Goal: Task Accomplishment & Management: Manage account settings

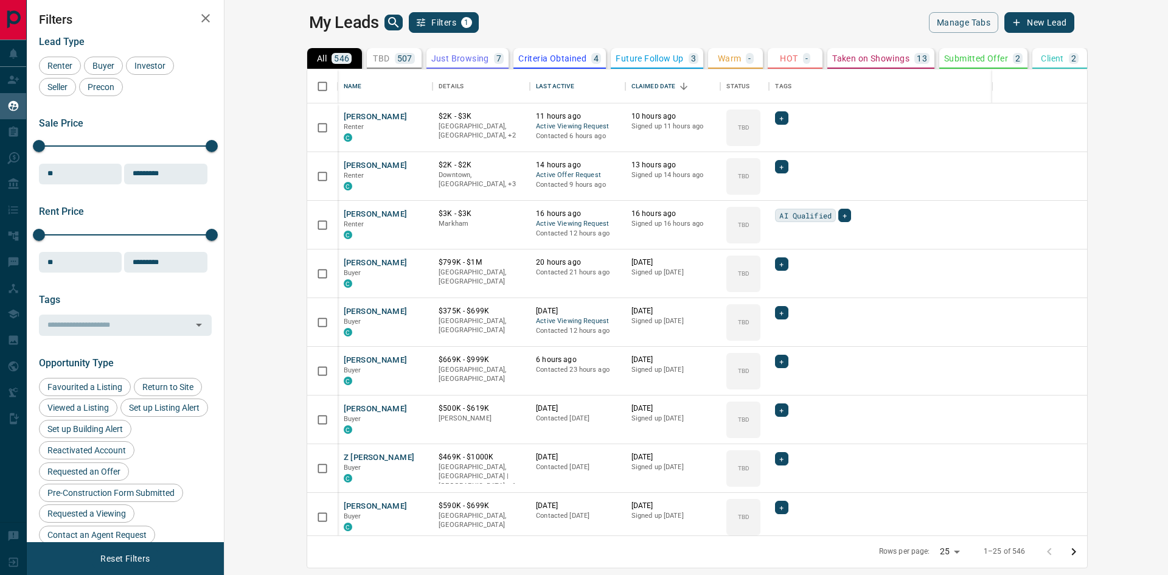
scroll to position [457, 929]
click at [414, 113] on icon "Open in New Tab" at bounding box center [419, 116] width 10 height 10
click at [388, 23] on icon "search button" at bounding box center [393, 22] width 10 height 10
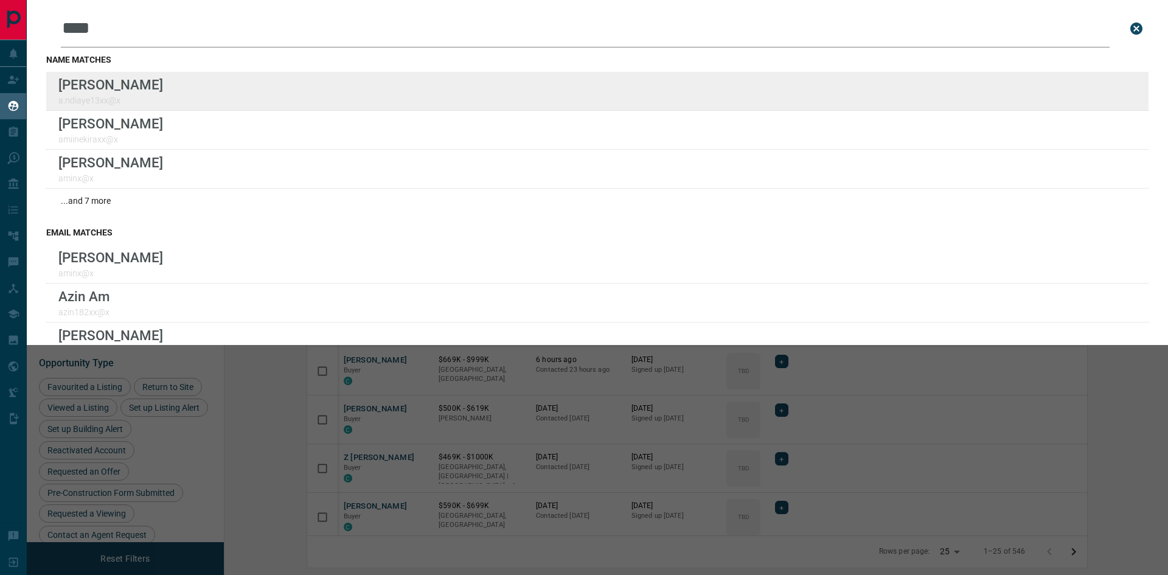
type input "****"
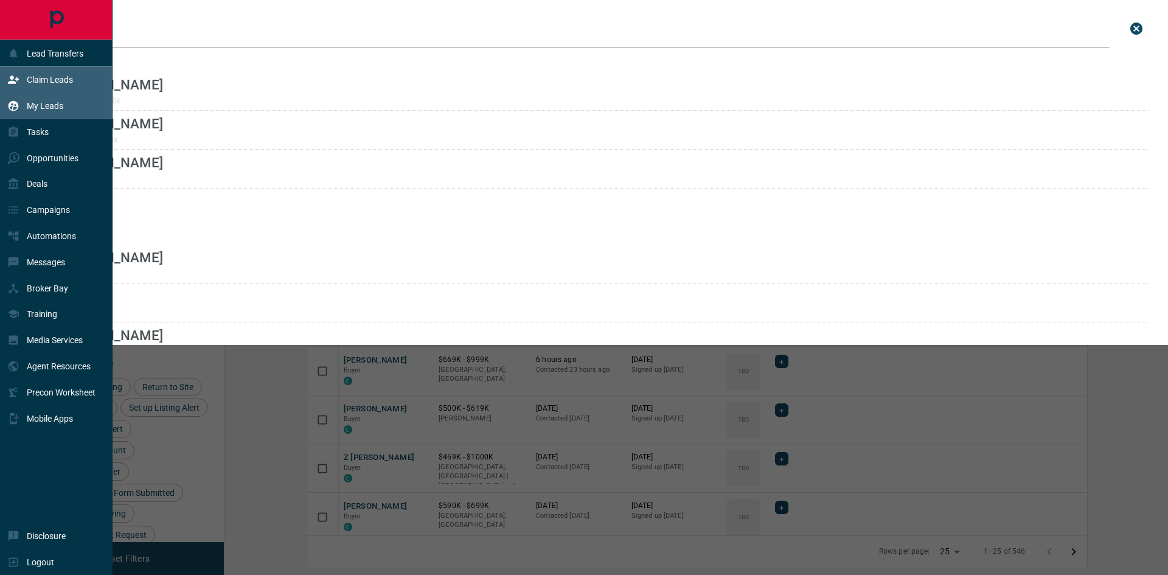
click at [36, 74] on div "Claim Leads" at bounding box center [40, 80] width 66 height 20
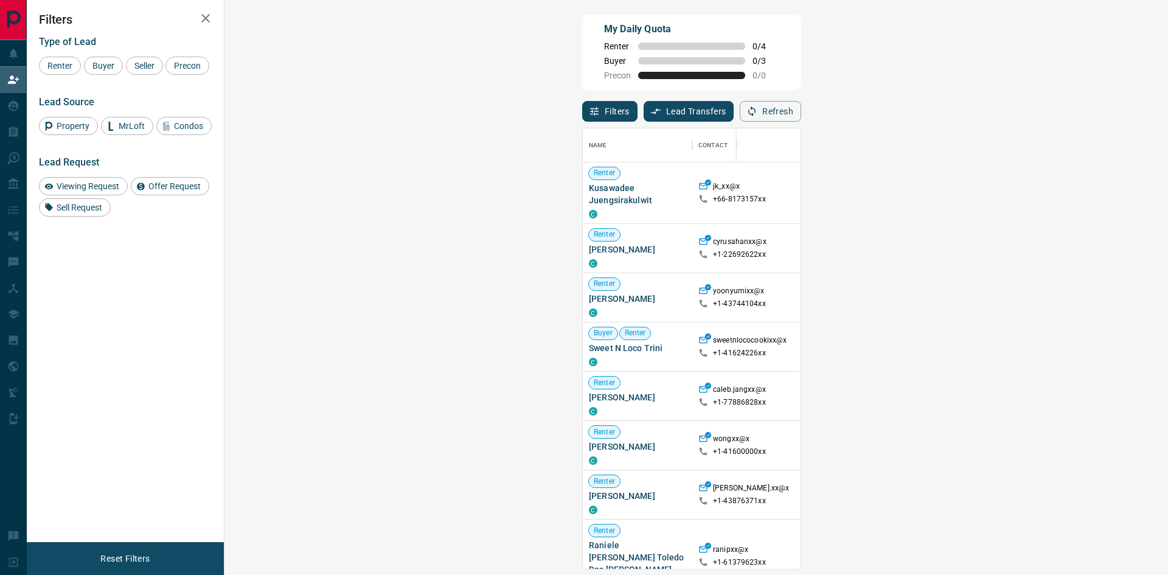
scroll to position [431, 908]
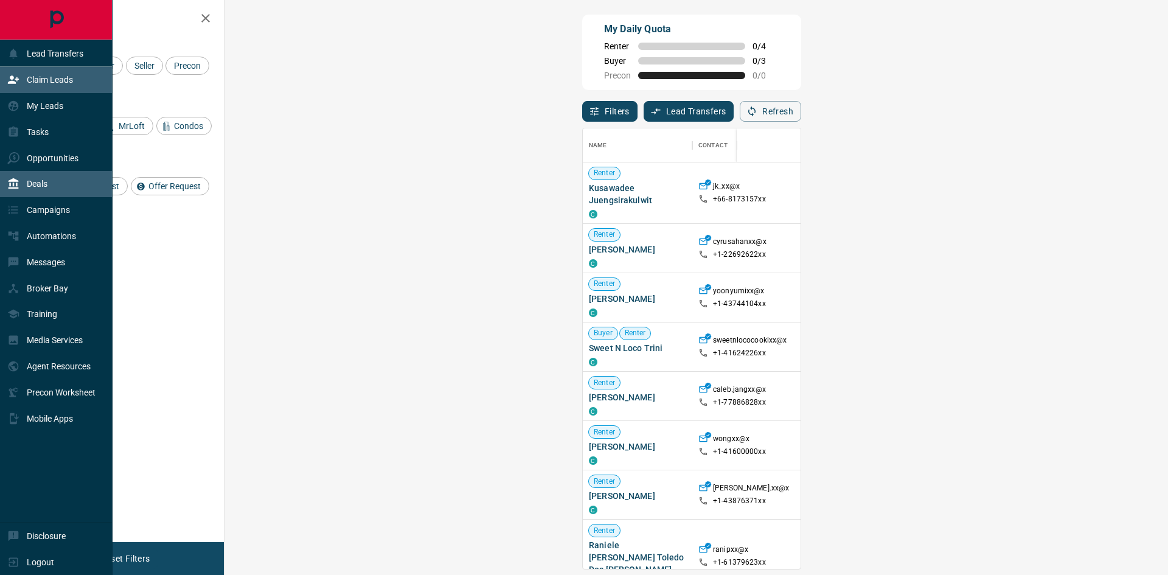
click at [52, 186] on div "Deals" at bounding box center [56, 184] width 113 height 26
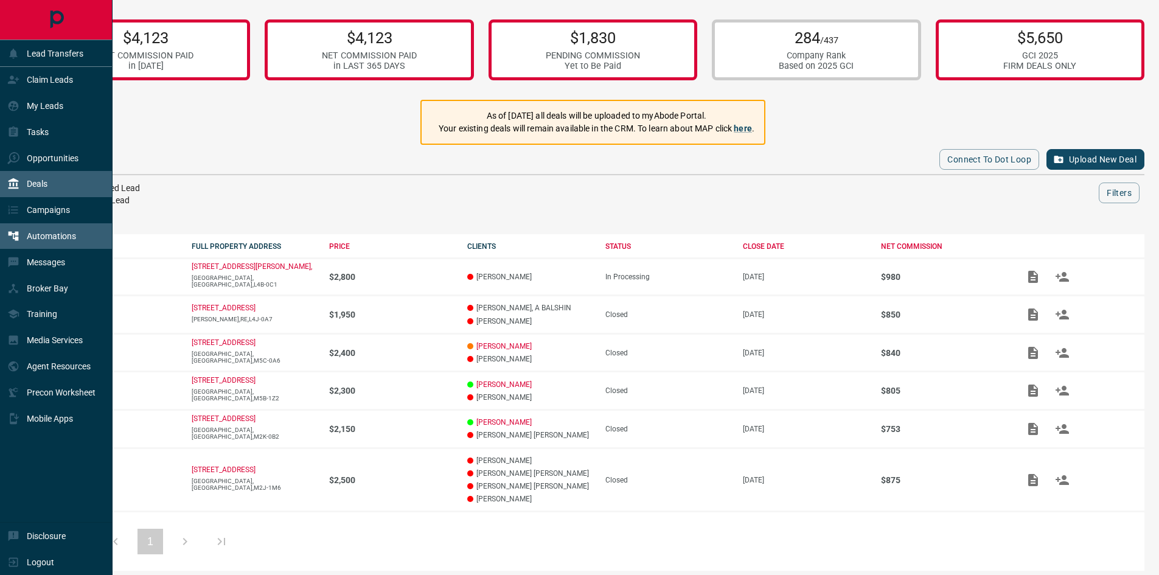
click at [59, 238] on p "Automations" at bounding box center [51, 236] width 49 height 10
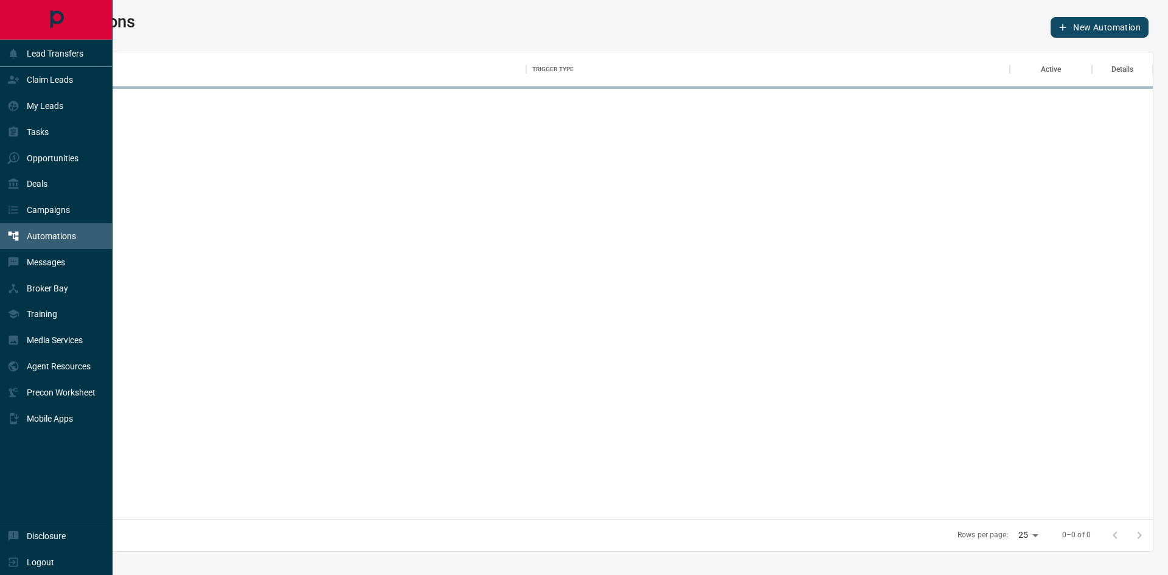
scroll to position [458, 1102]
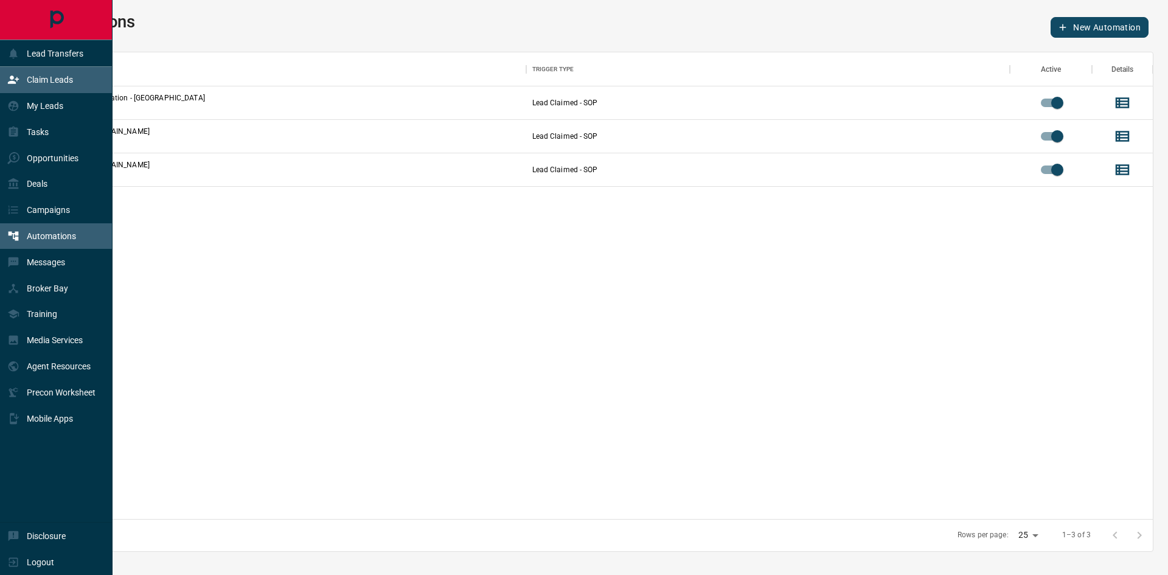
click at [32, 80] on p "Claim Leads" at bounding box center [50, 80] width 46 height 10
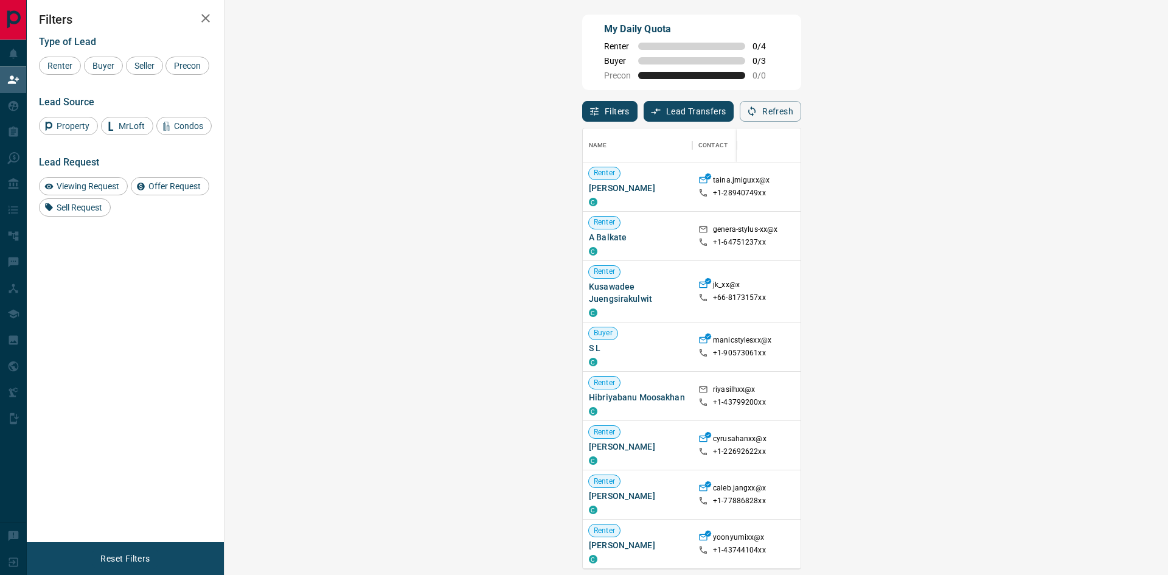
scroll to position [431, 908]
click at [1053, 237] on span "Viewing Request ( 1 )" at bounding box center [1086, 236] width 67 height 9
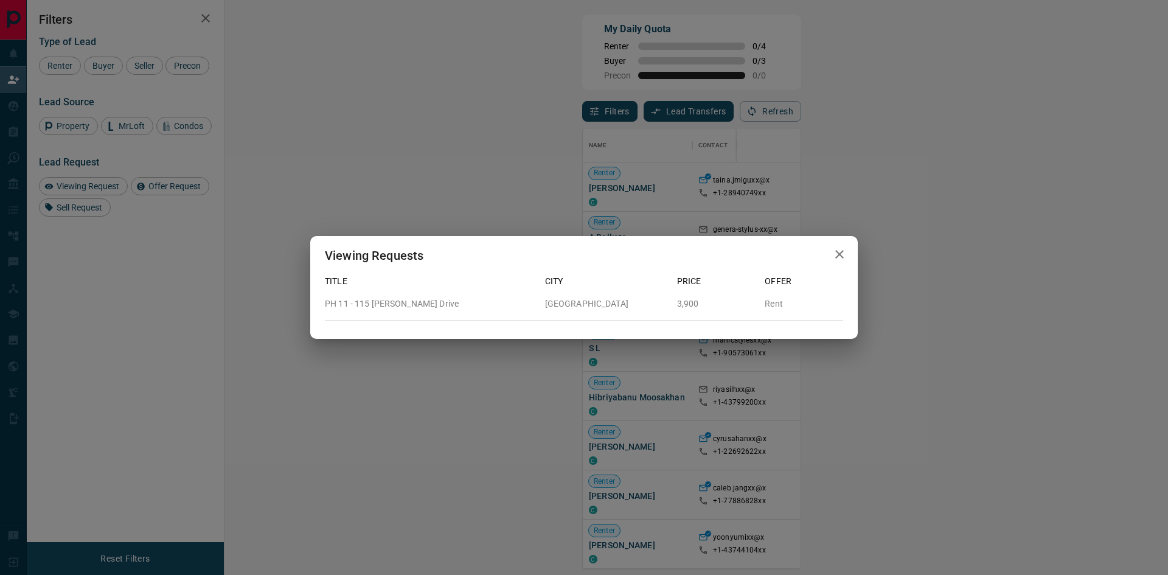
click at [840, 256] on icon "button" at bounding box center [839, 254] width 15 height 15
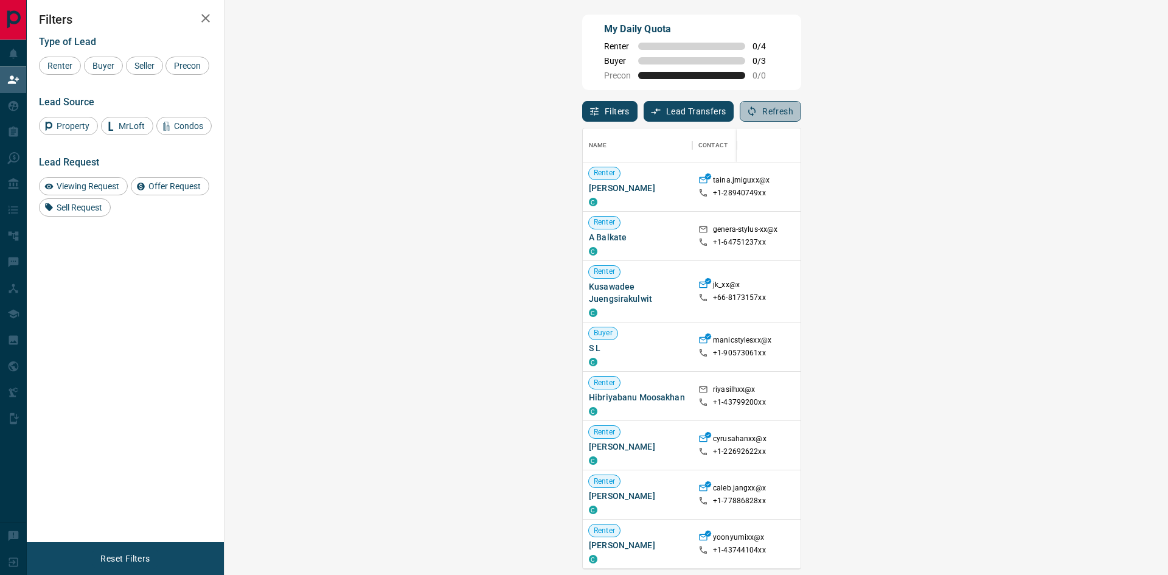
click at [801, 114] on button "Refresh" at bounding box center [770, 111] width 61 height 21
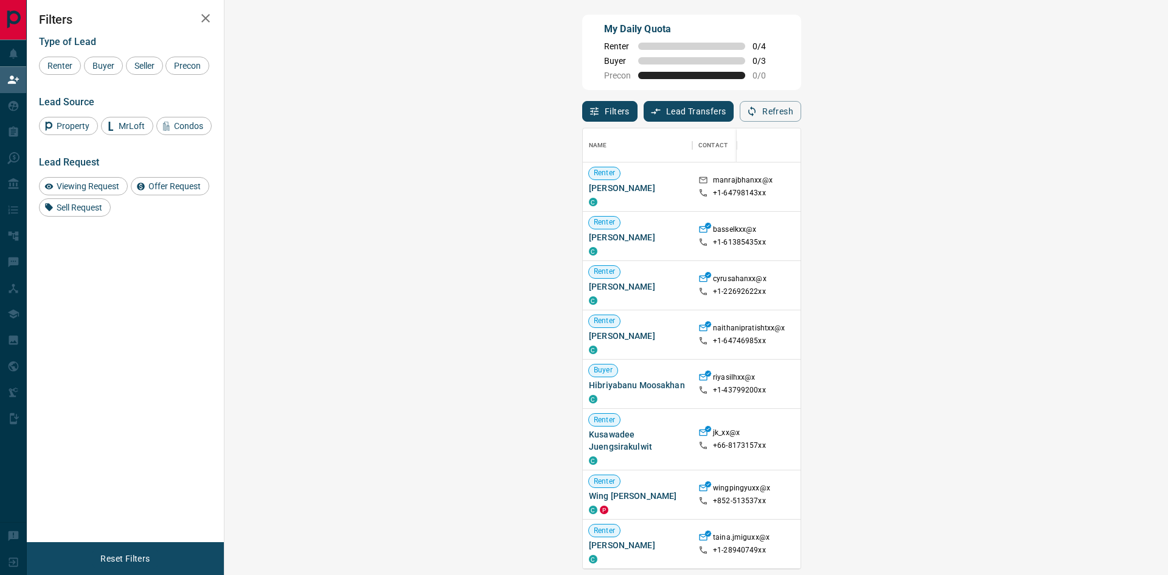
click at [1110, 287] on strong "( 1 )" at bounding box center [1114, 285] width 9 height 9
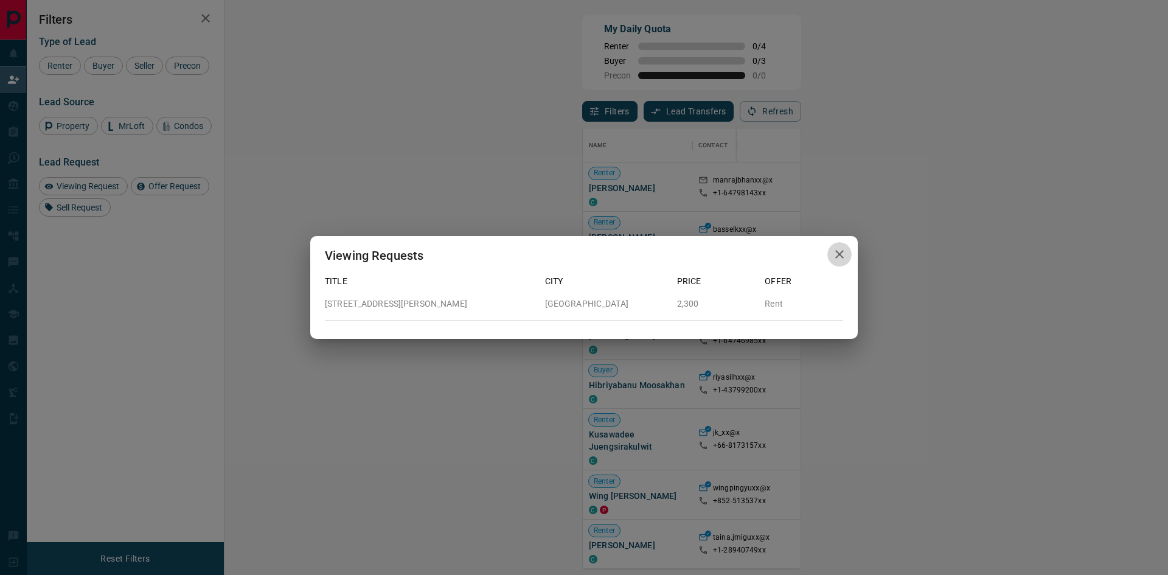
click at [841, 254] on icon "button" at bounding box center [839, 254] width 9 height 9
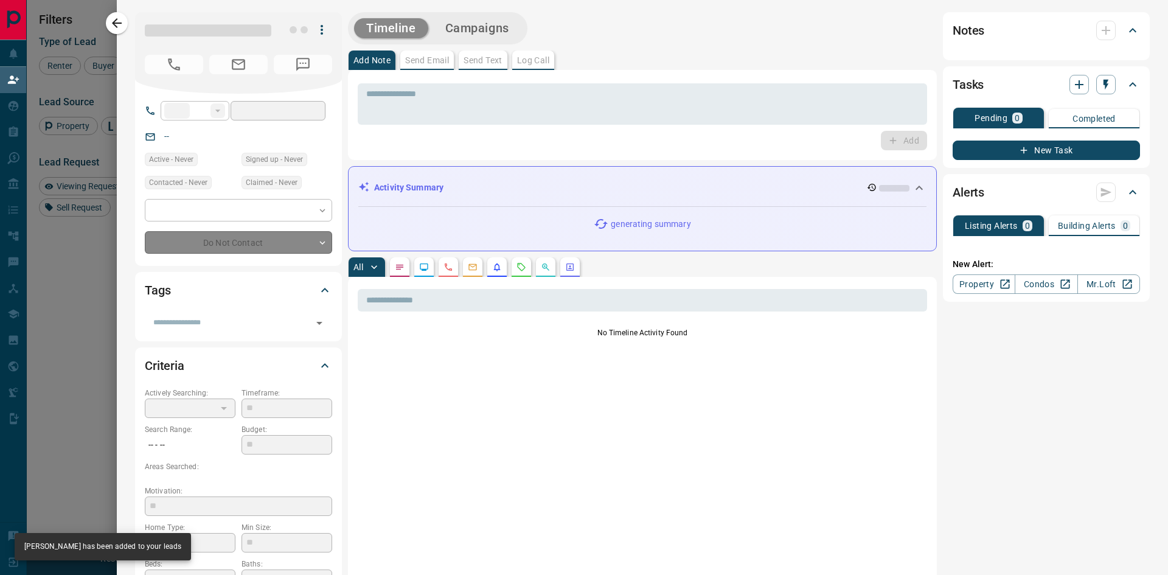
type input "**"
type input "**********"
type input "**"
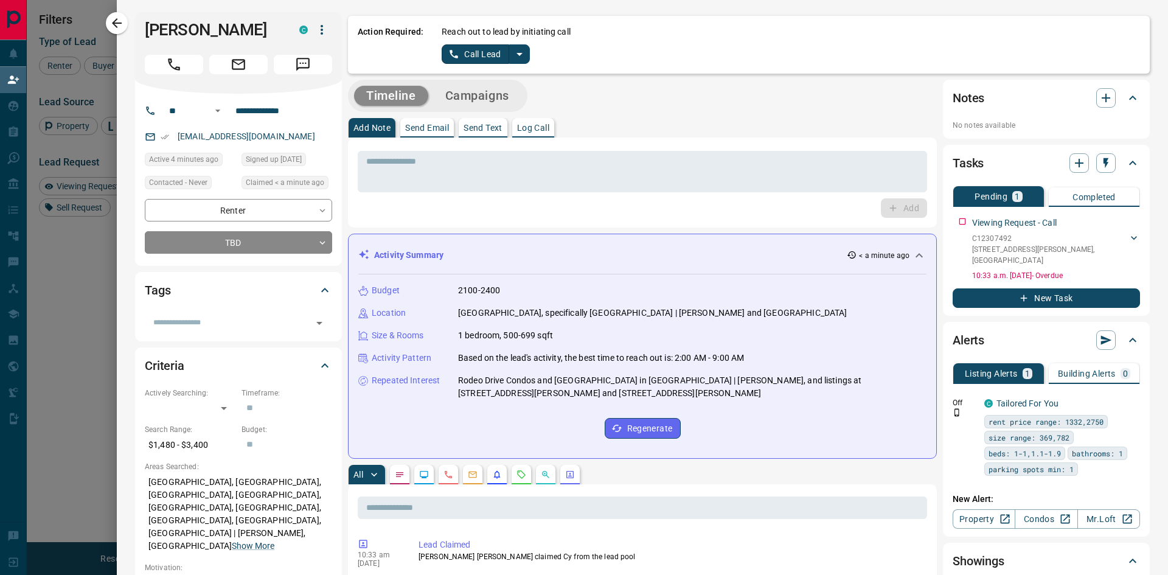
click at [297, 138] on div "[EMAIL_ADDRESS][DOMAIN_NAME]" at bounding box center [238, 137] width 187 height 20
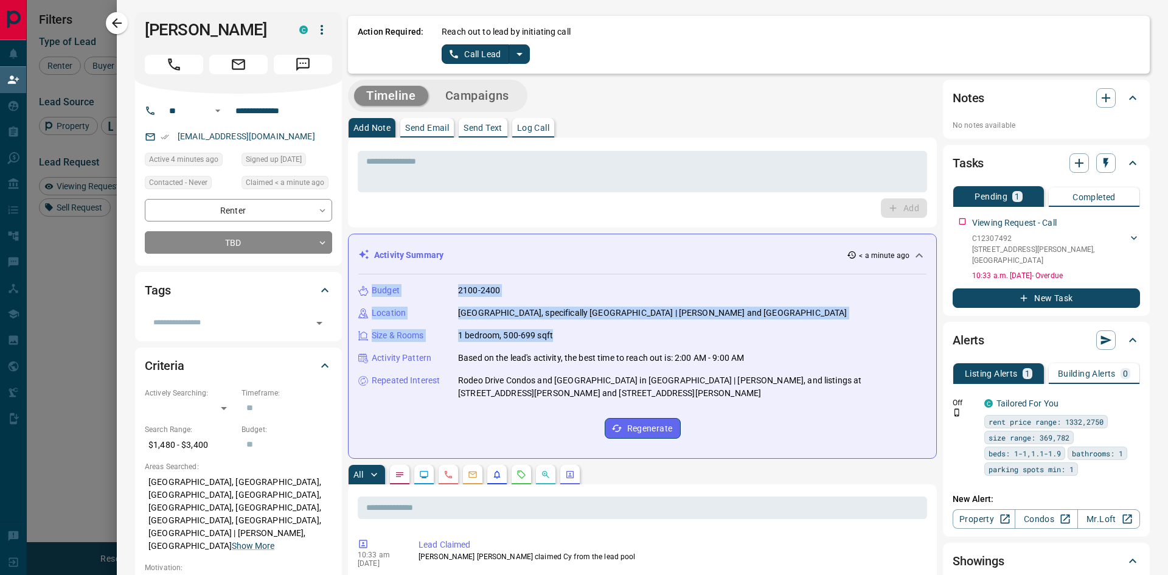
drag, startPoint x: 374, startPoint y: 291, endPoint x: 566, endPoint y: 342, distance: 199.5
click at [566, 342] on div "Budget 2100-2400 Location [GEOGRAPHIC_DATA], specifically [GEOGRAPHIC_DATA] | […" at bounding box center [642, 361] width 568 height 174
copy div "Budget 2100-2400 Location [GEOGRAPHIC_DATA], specifically [GEOGRAPHIC_DATA] | […"
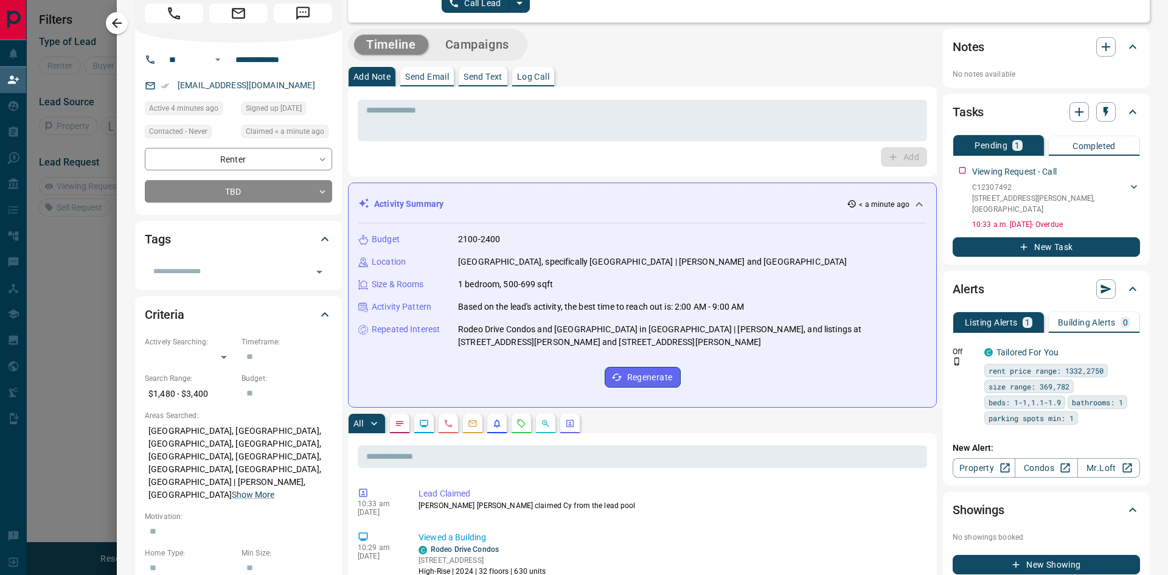
scroll to position [74, 908]
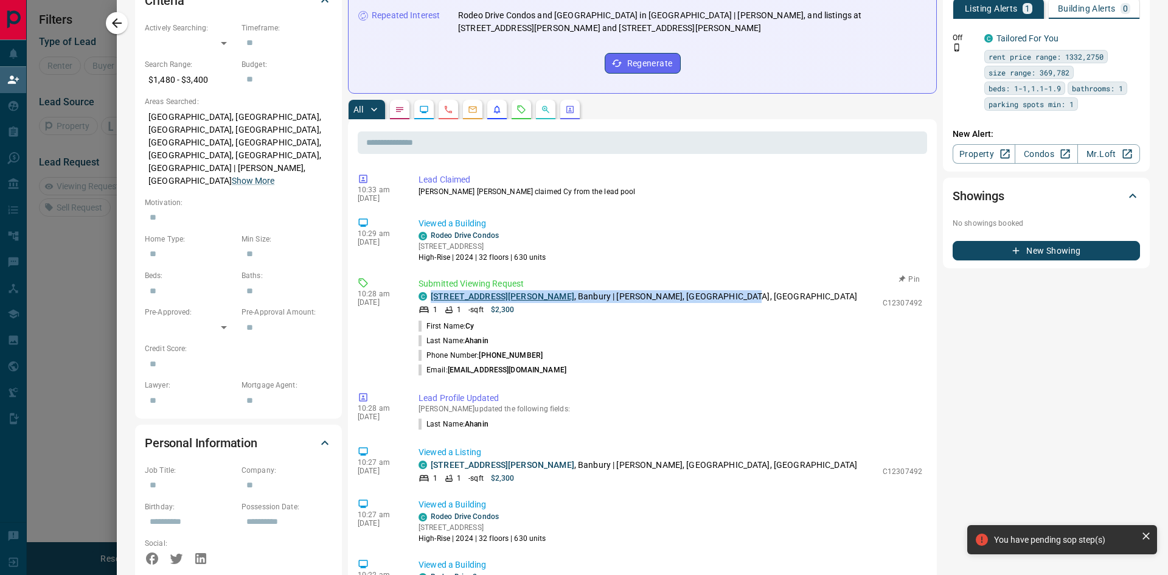
drag, startPoint x: 702, startPoint y: 283, endPoint x: 431, endPoint y: 282, distance: 270.8
click at [431, 290] on div "C [STREET_ADDRESS][PERSON_NAME][PERSON_NAME]" at bounding box center [648, 296] width 458 height 13
copy p "[STREET_ADDRESS][PERSON_NAME][PERSON_NAME]"
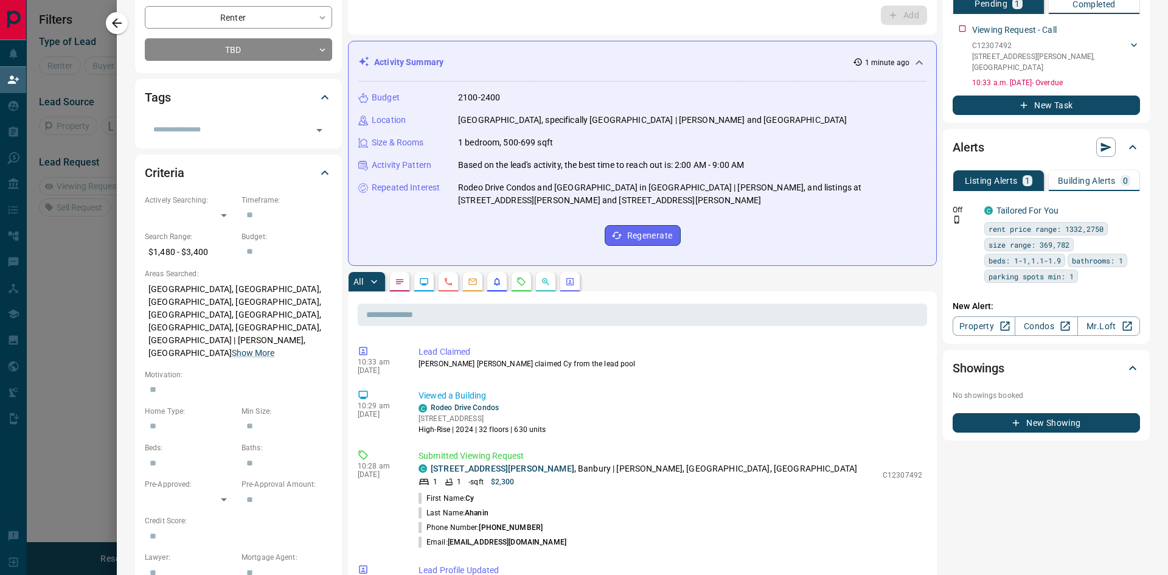
scroll to position [0, 0]
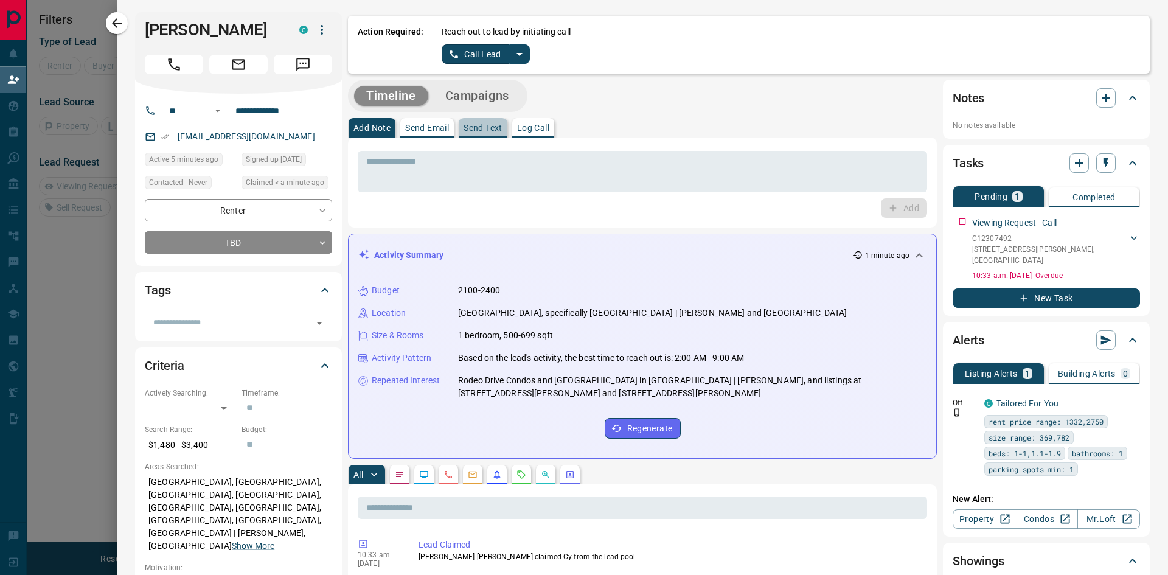
click at [486, 124] on p "Send Text" at bounding box center [483, 128] width 39 height 9
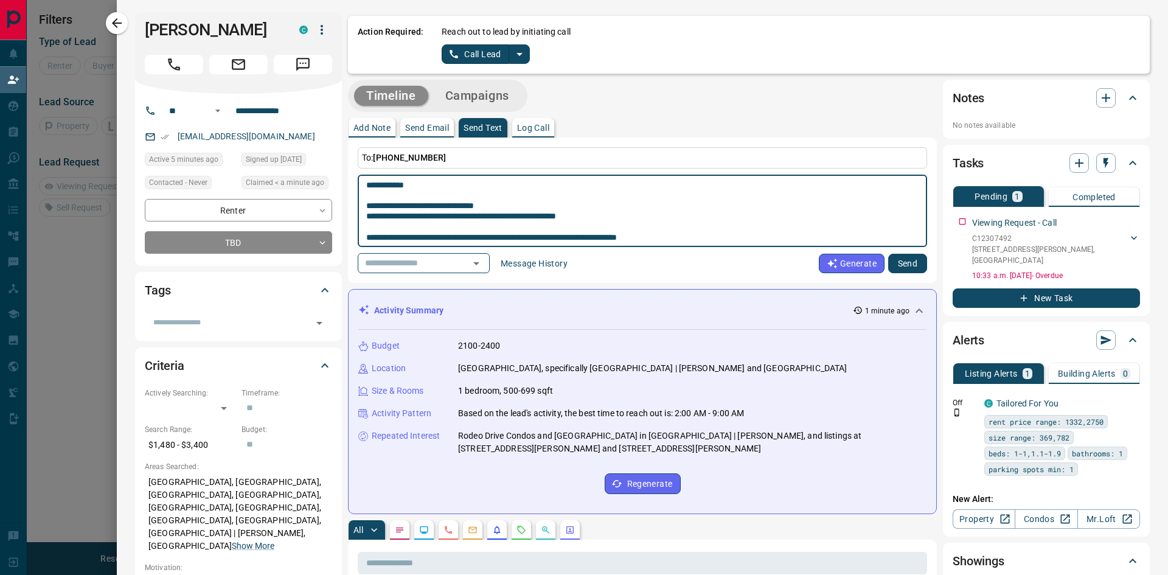
scroll to position [336, 0]
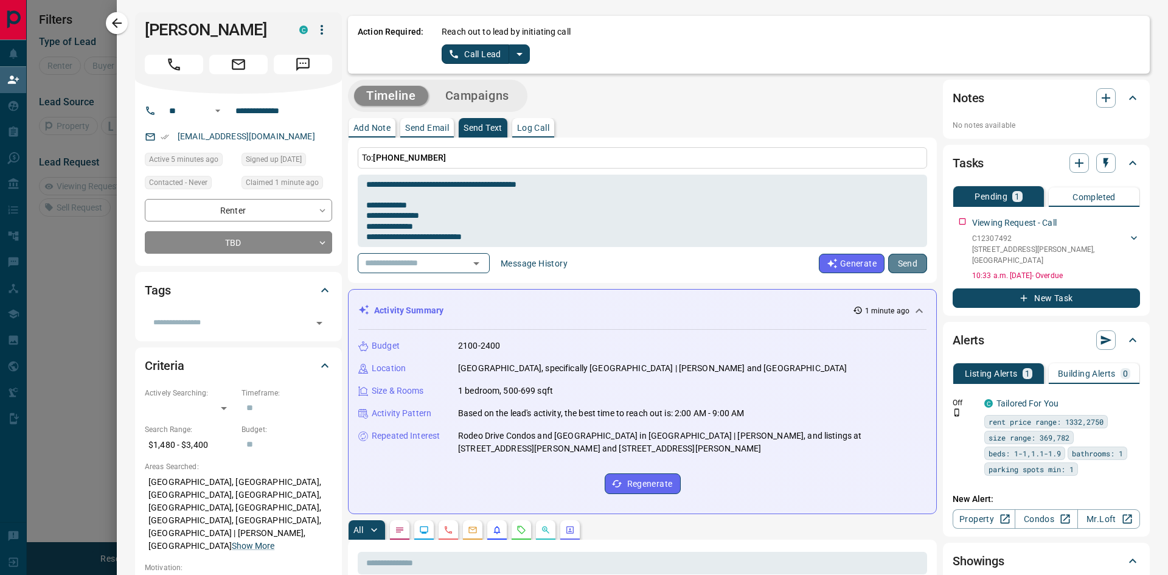
click at [890, 260] on button "Send" at bounding box center [907, 263] width 39 height 19
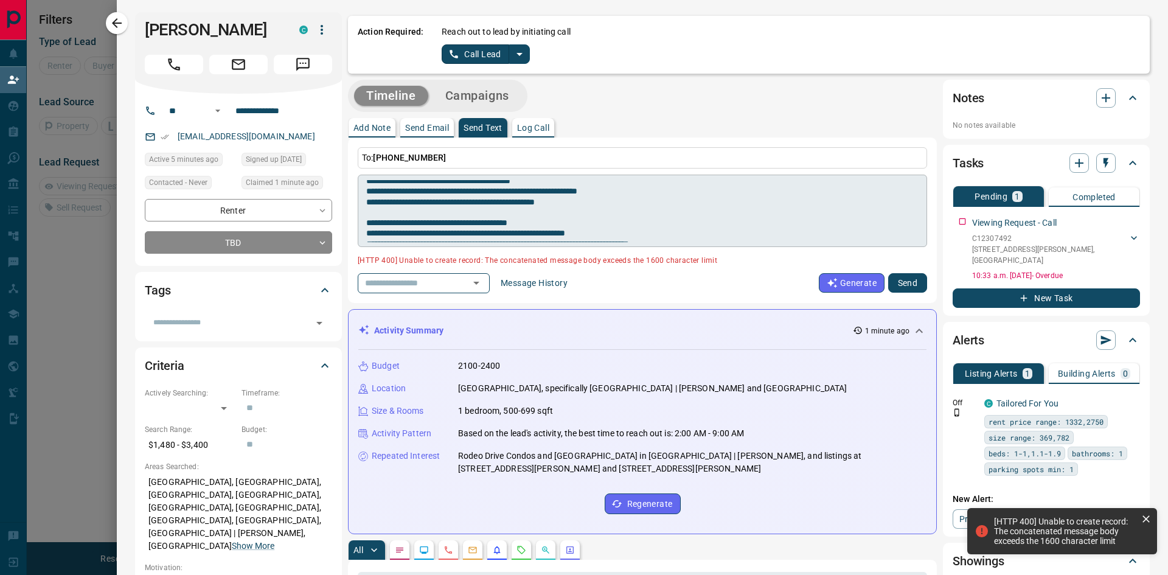
scroll to position [215, 0]
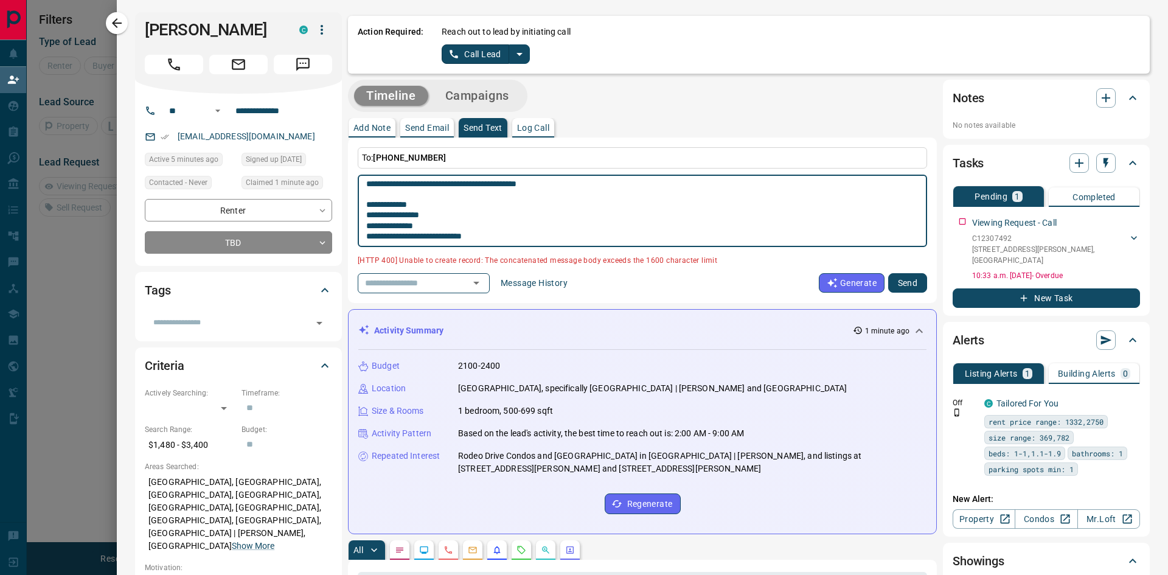
drag, startPoint x: 366, startPoint y: 223, endPoint x: 615, endPoint y: 228, distance: 248.3
click at [615, 228] on textarea at bounding box center [637, 211] width 543 height 62
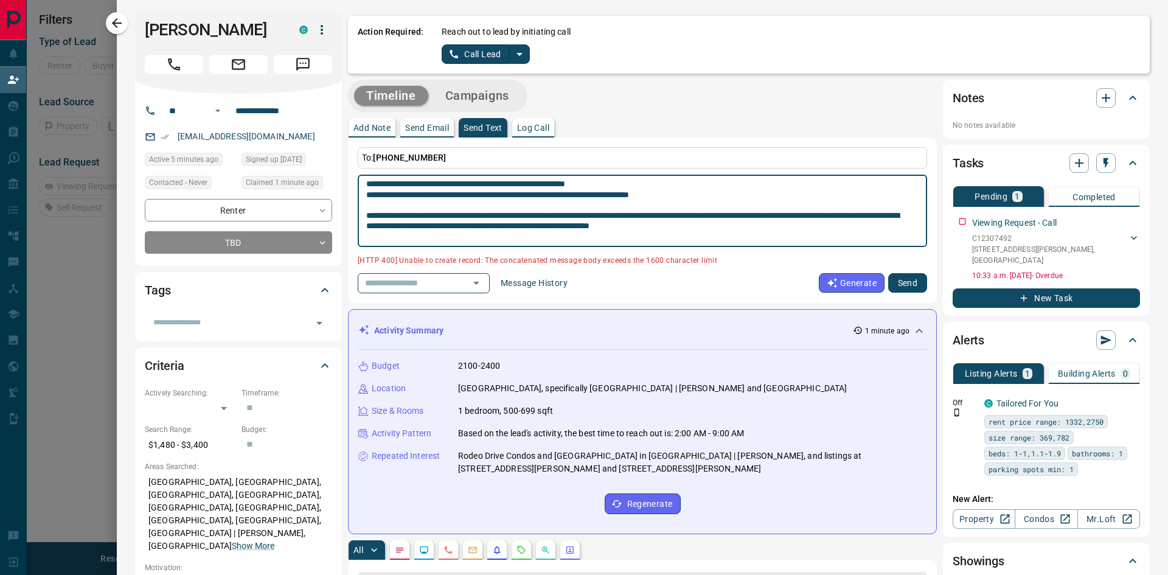
scroll to position [243, 0]
drag, startPoint x: 711, startPoint y: 189, endPoint x: 721, endPoint y: 189, distance: 9.7
click at [712, 189] on textarea at bounding box center [637, 211] width 543 height 62
click at [706, 198] on textarea at bounding box center [637, 211] width 543 height 62
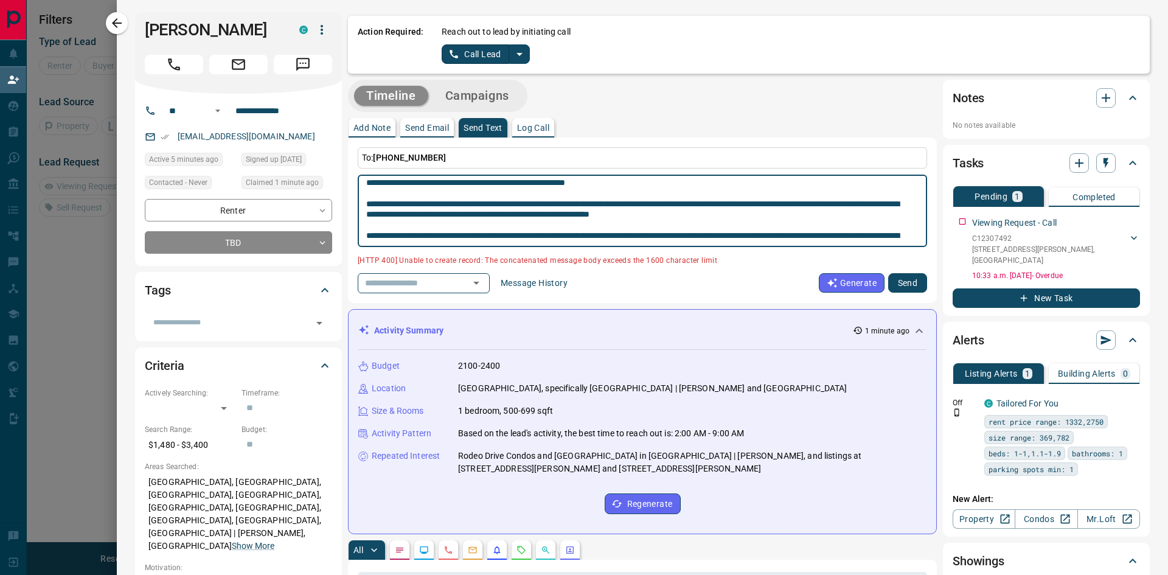
scroll to position [232, 0]
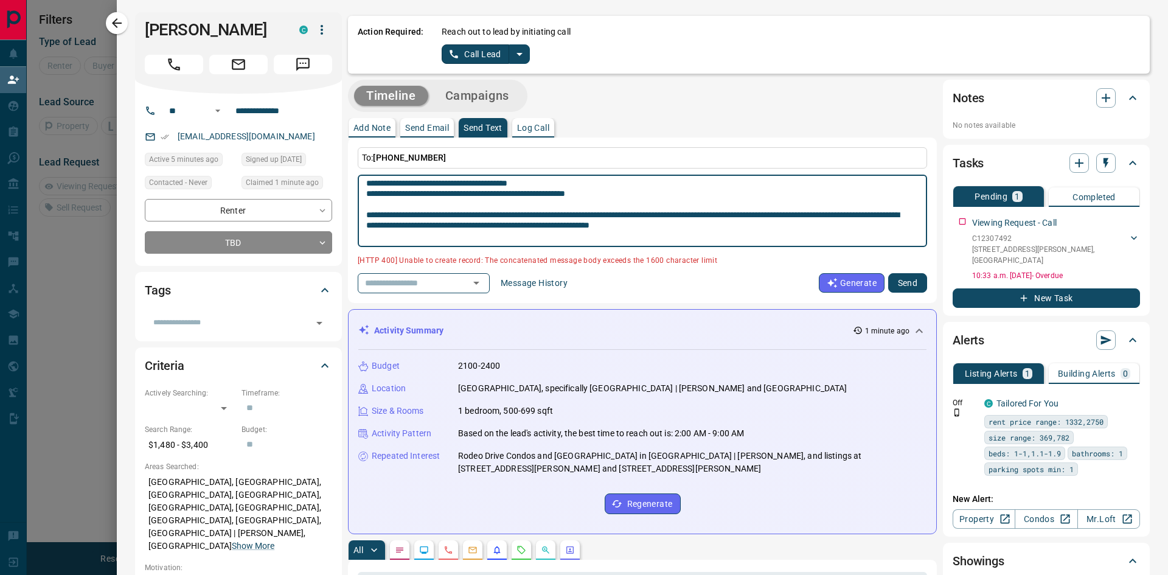
type textarea "**********"
click at [888, 280] on button "Send" at bounding box center [907, 282] width 39 height 19
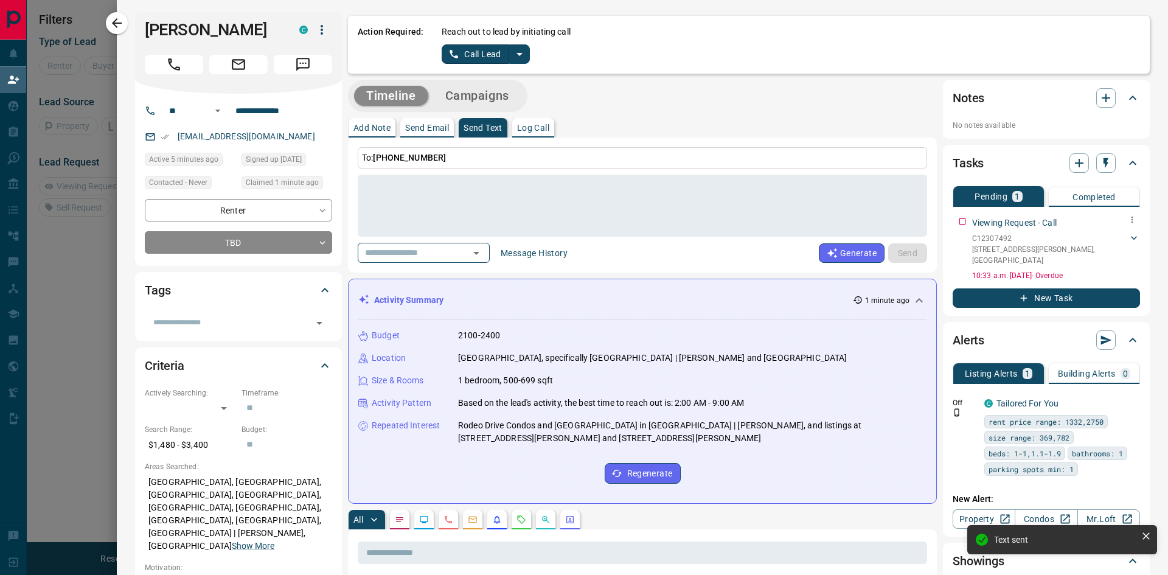
scroll to position [0, 0]
click at [1057, 288] on button "New Task" at bounding box center [1046, 297] width 187 height 19
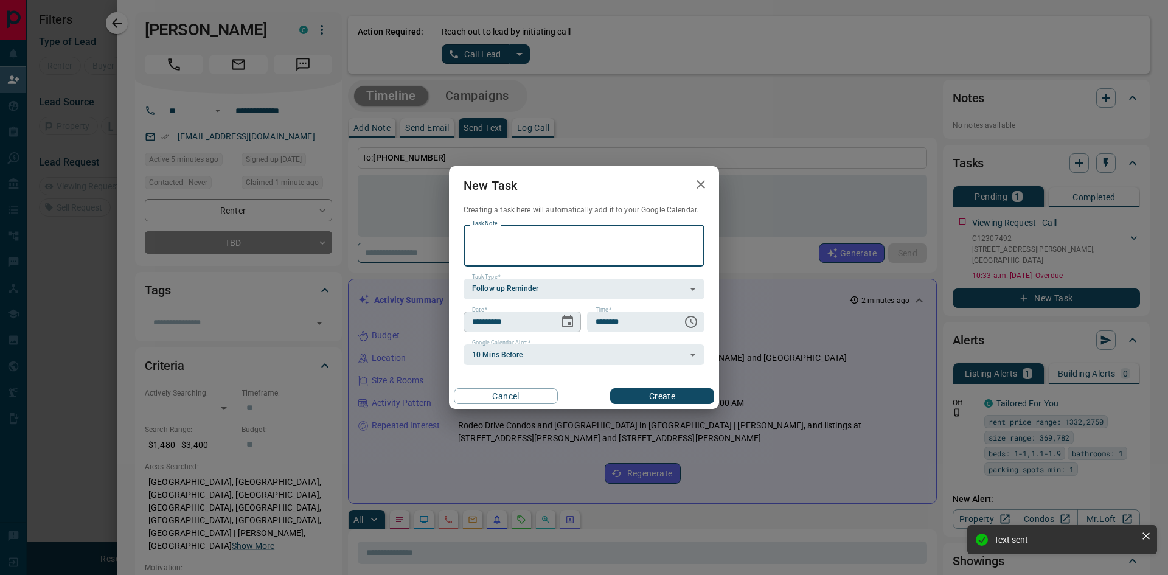
click at [567, 318] on icon "Choose date, selected date is Aug 19, 2025" at bounding box center [567, 321] width 11 height 12
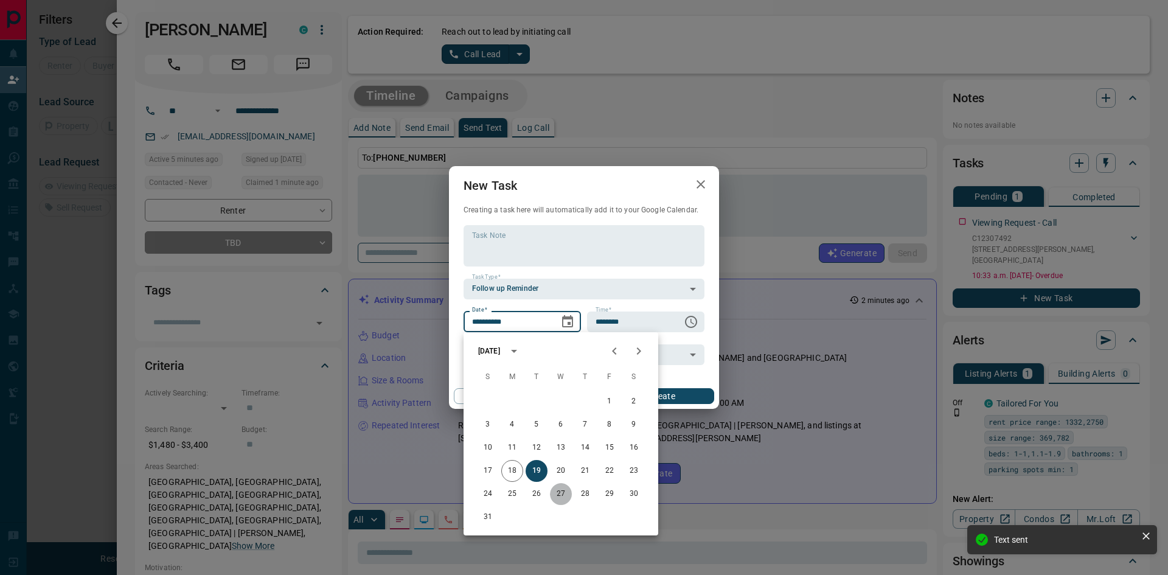
click at [562, 492] on button "27" at bounding box center [561, 494] width 22 height 22
type input "**********"
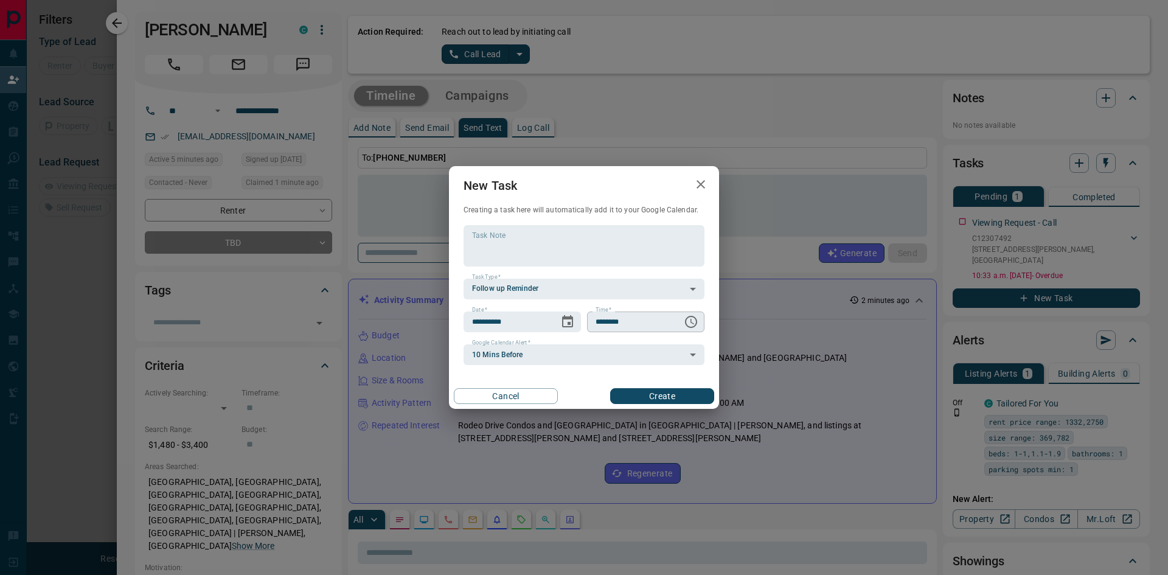
click at [694, 326] on icon "Choose time, selected time is 6:00 AM" at bounding box center [691, 322] width 15 height 15
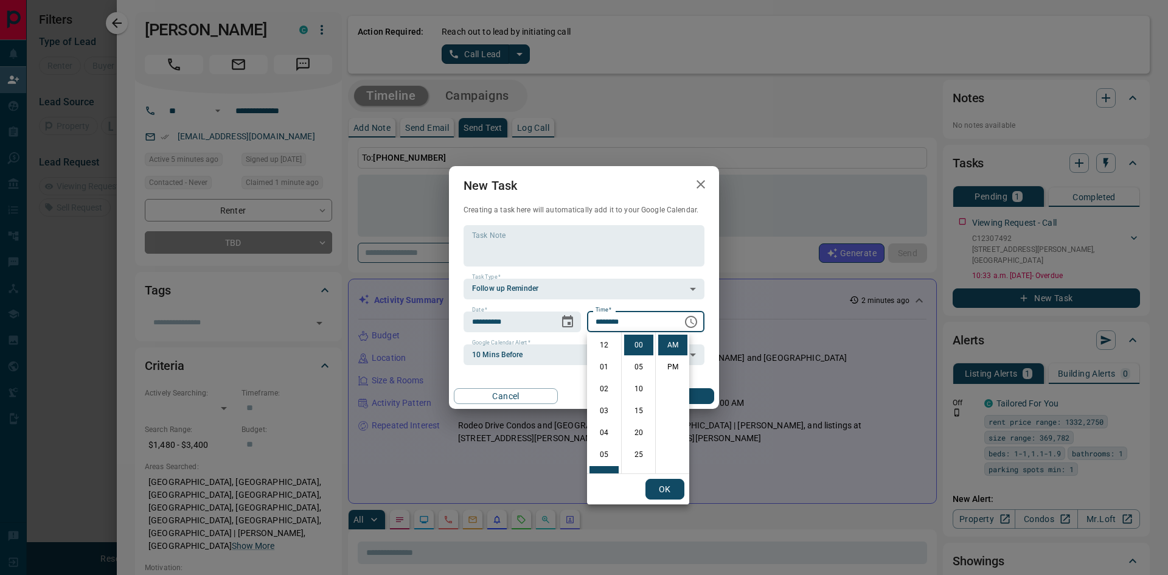
scroll to position [131, 0]
click at [676, 368] on li "PM" at bounding box center [672, 367] width 29 height 21
type input "********"
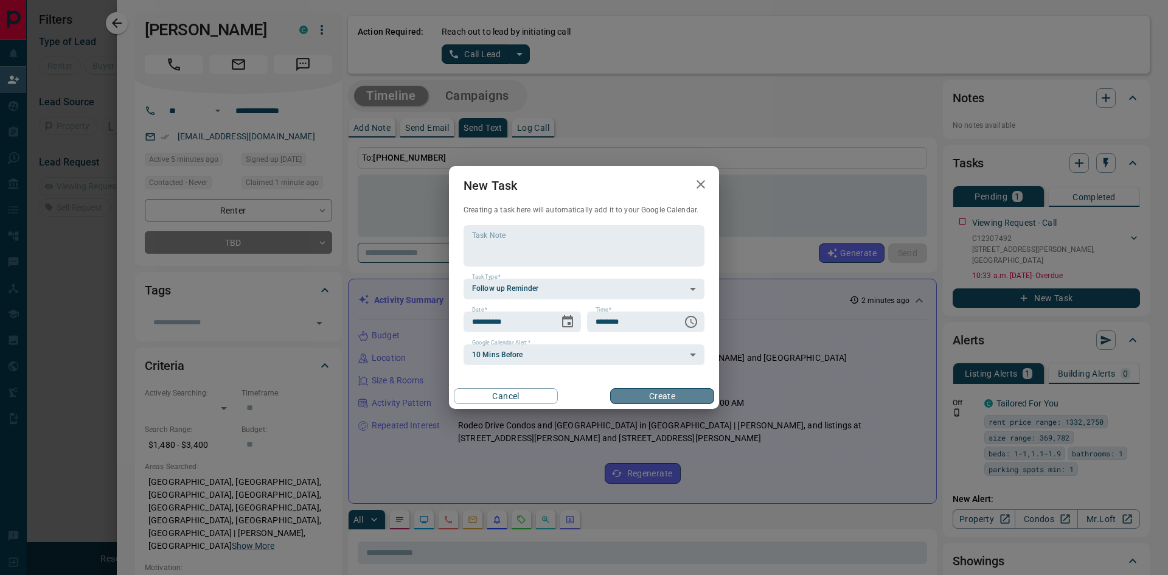
click at [677, 393] on button "Create" at bounding box center [662, 396] width 104 height 16
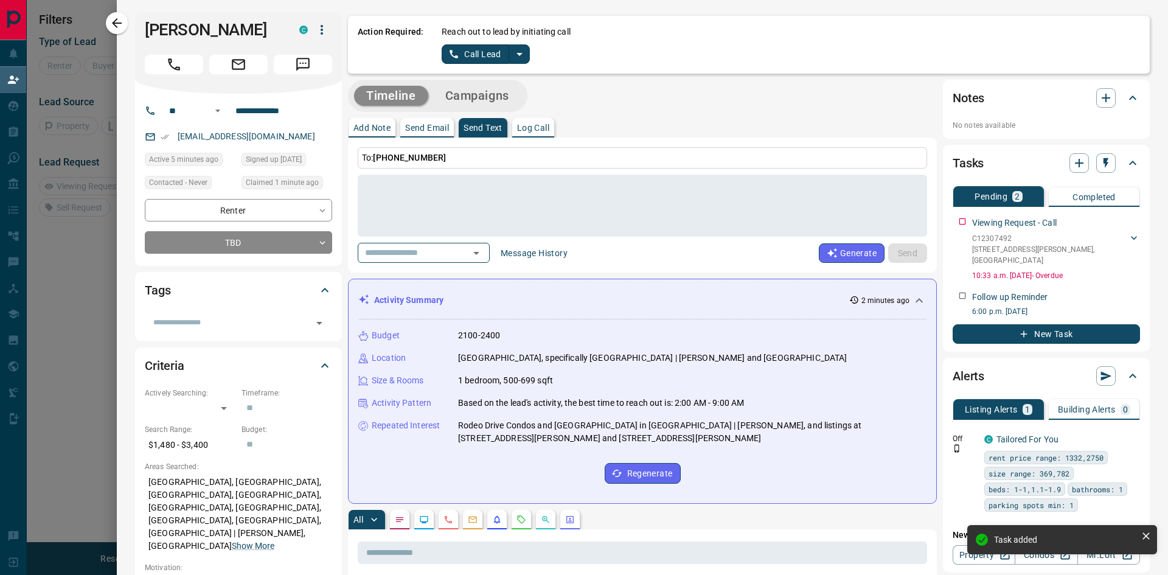
click at [534, 125] on p "Log Call" at bounding box center [533, 128] width 32 height 9
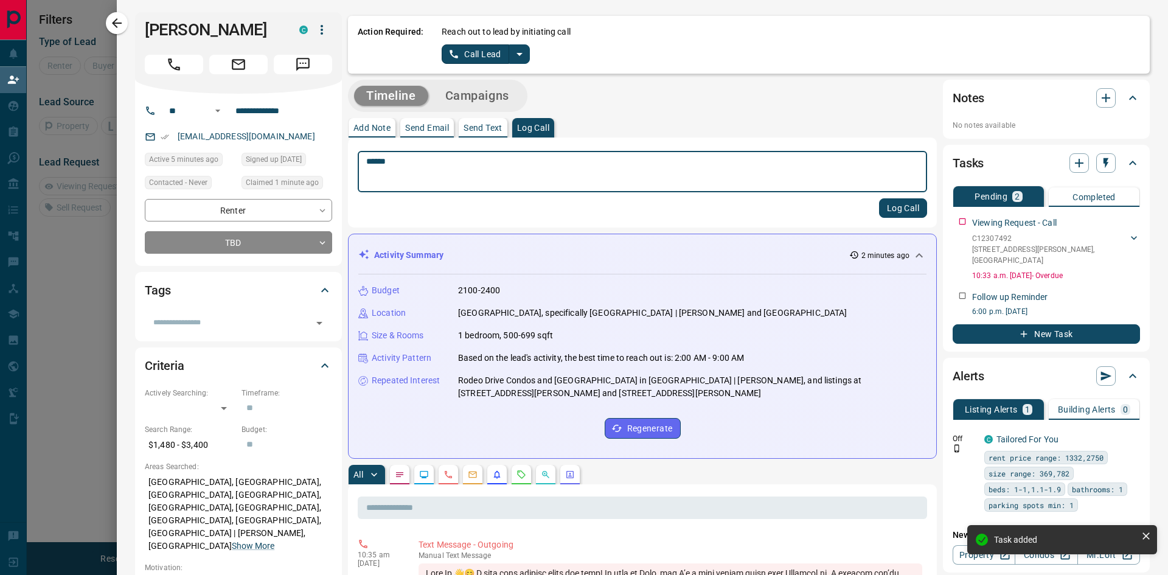
type textarea "******"
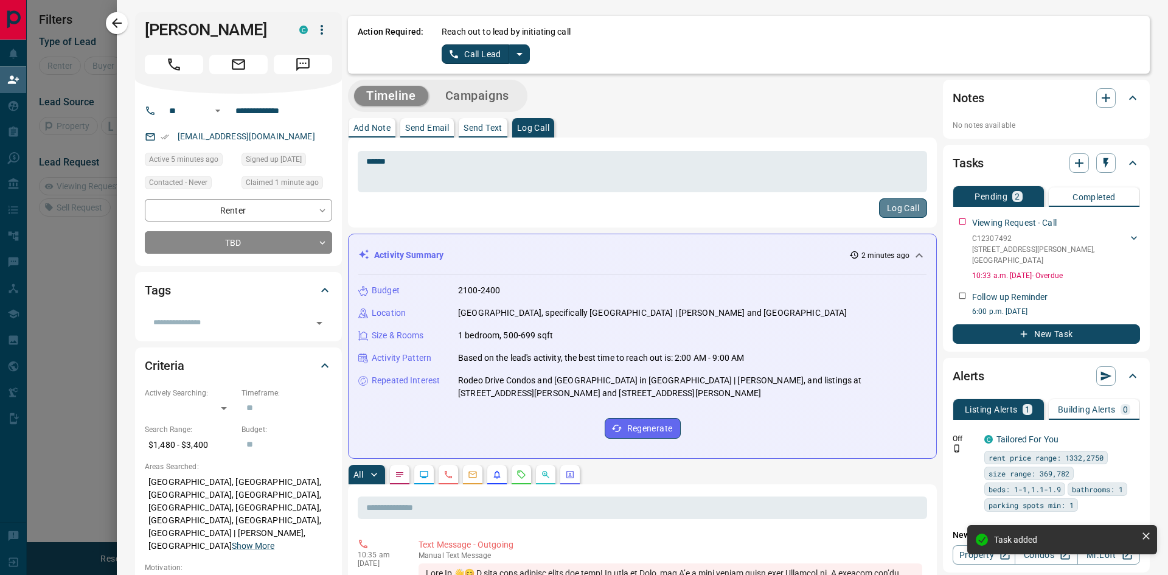
click at [914, 211] on button "Log Call" at bounding box center [903, 207] width 48 height 19
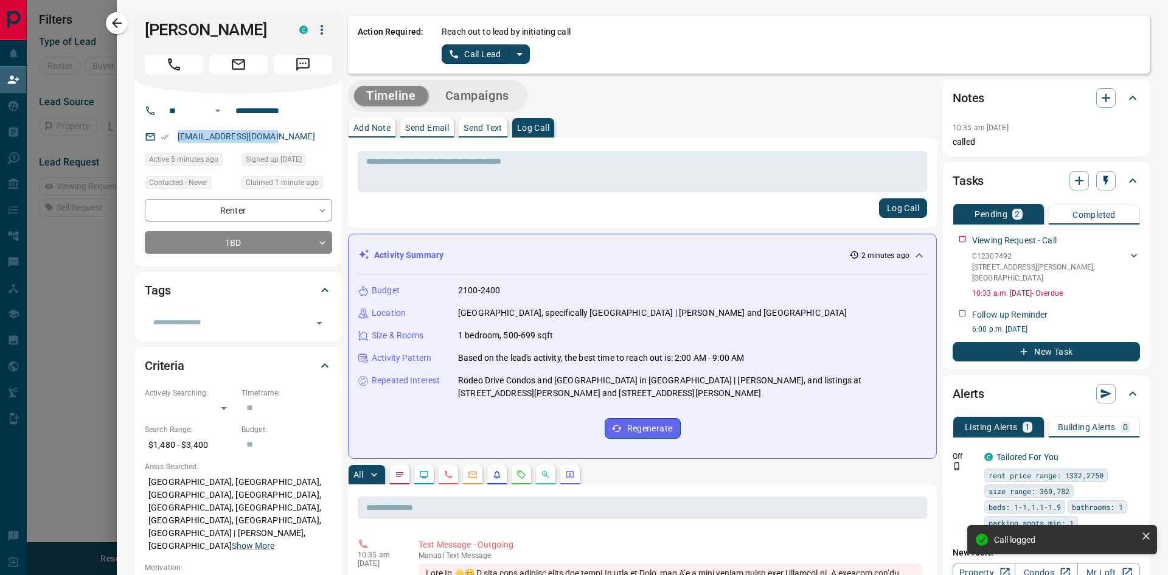
drag, startPoint x: 287, startPoint y: 134, endPoint x: 177, endPoint y: 142, distance: 110.4
click at [177, 142] on div "[EMAIL_ADDRESS][DOMAIN_NAME]" at bounding box center [238, 137] width 187 height 20
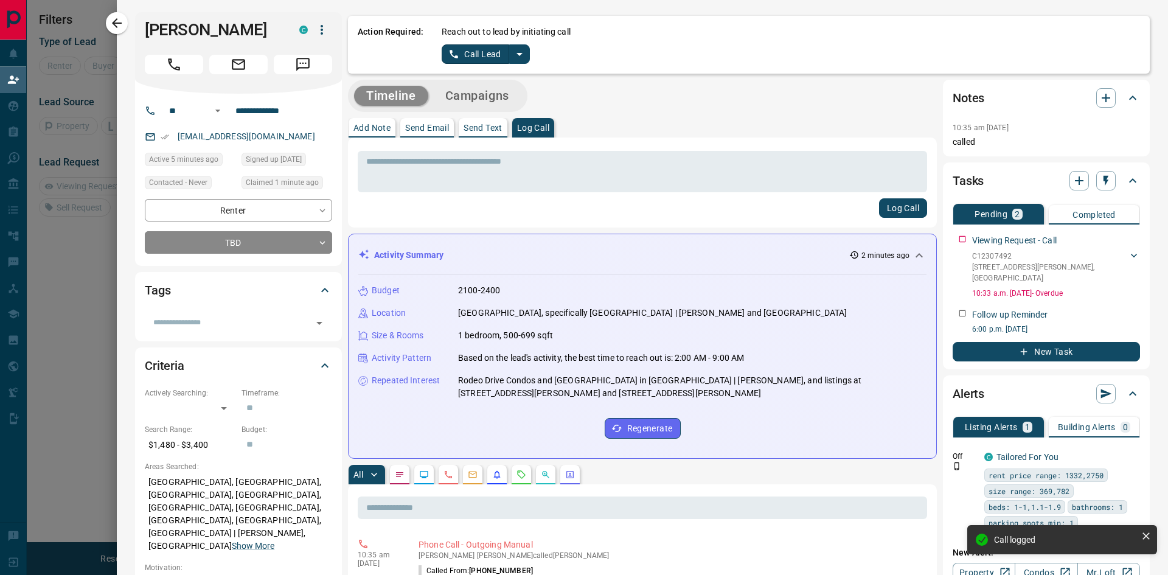
drag, startPoint x: 188, startPoint y: 138, endPoint x: 308, endPoint y: 125, distance: 120.5
click at [308, 125] on div "**********" at bounding box center [238, 180] width 207 height 172
drag, startPoint x: 291, startPoint y: 133, endPoint x: 177, endPoint y: 138, distance: 114.5
click at [177, 138] on div "[EMAIL_ADDRESS][DOMAIN_NAME]" at bounding box center [238, 137] width 187 height 20
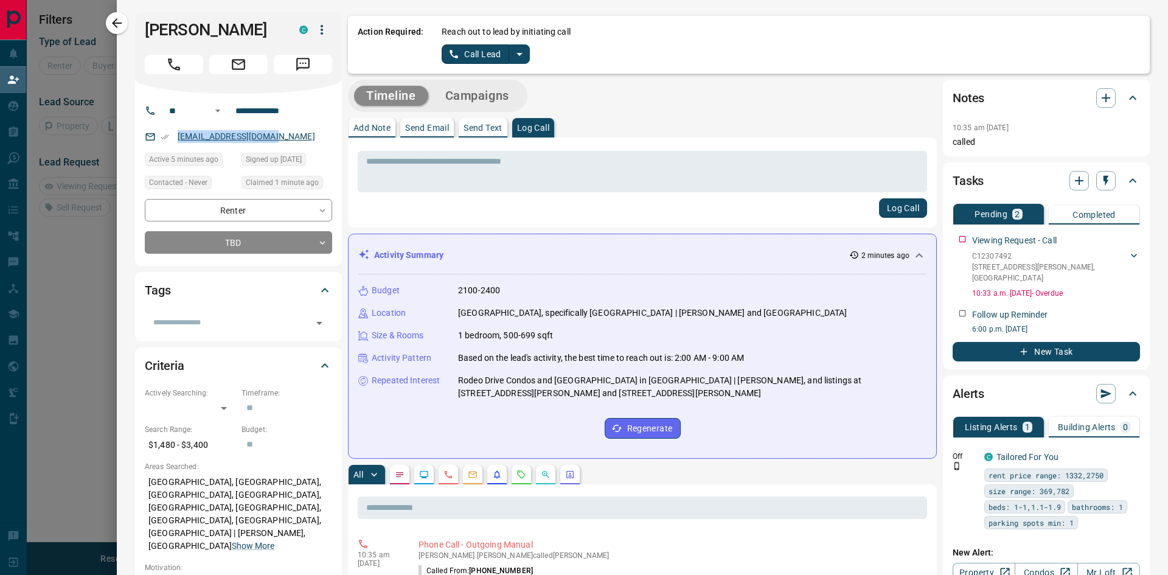
copy link "[EMAIL_ADDRESS][DOMAIN_NAME]"
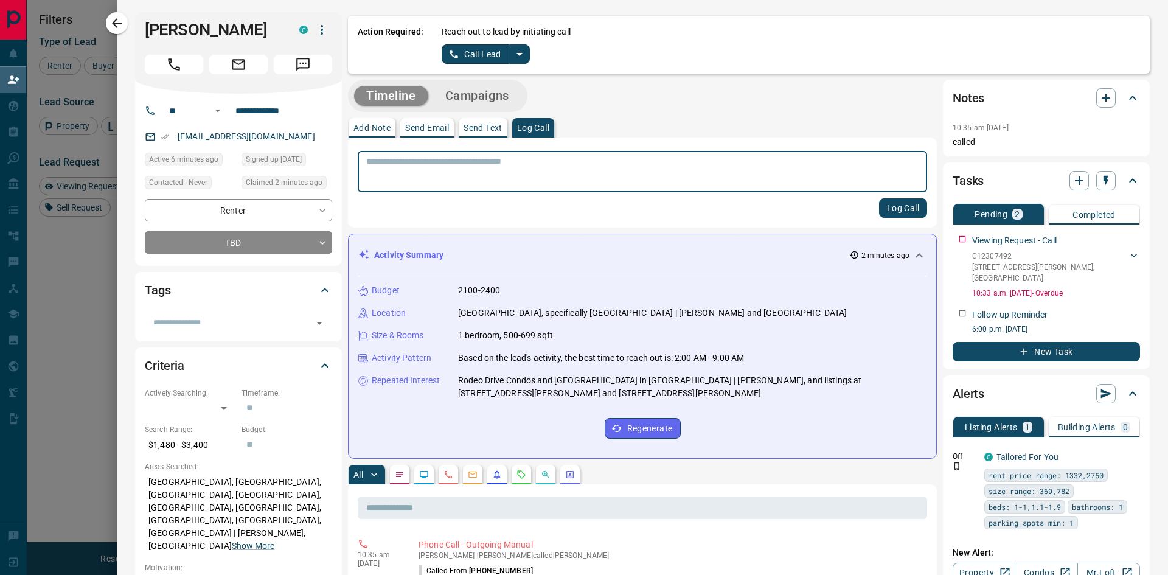
scroll to position [431, 908]
click at [379, 127] on p "Add Note" at bounding box center [372, 128] width 37 height 9
click at [419, 170] on textarea at bounding box center [642, 171] width 552 height 31
paste textarea "**********"
type textarea "**********"
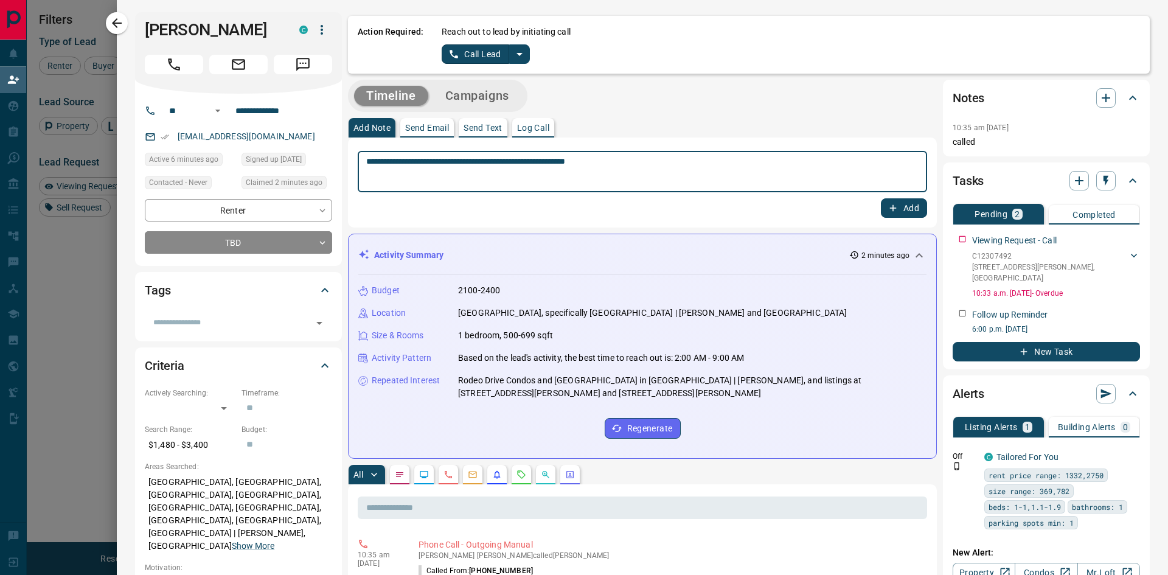
click at [898, 203] on button "Add" at bounding box center [904, 207] width 46 height 19
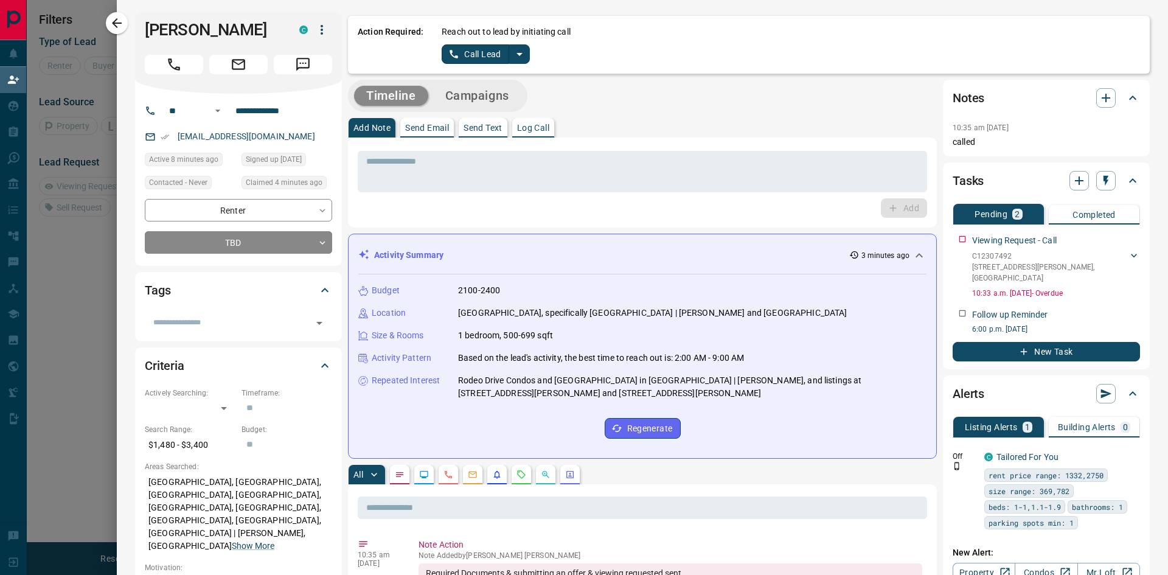
scroll to position [122, 908]
click at [117, 24] on icon "button" at bounding box center [117, 23] width 15 height 15
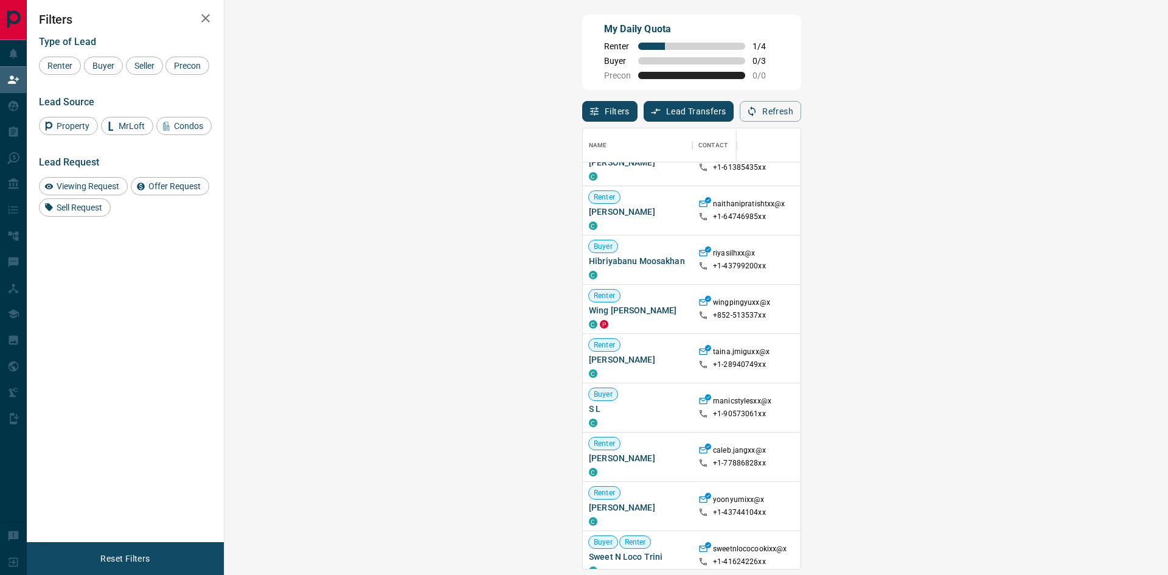
scroll to position [243, 0]
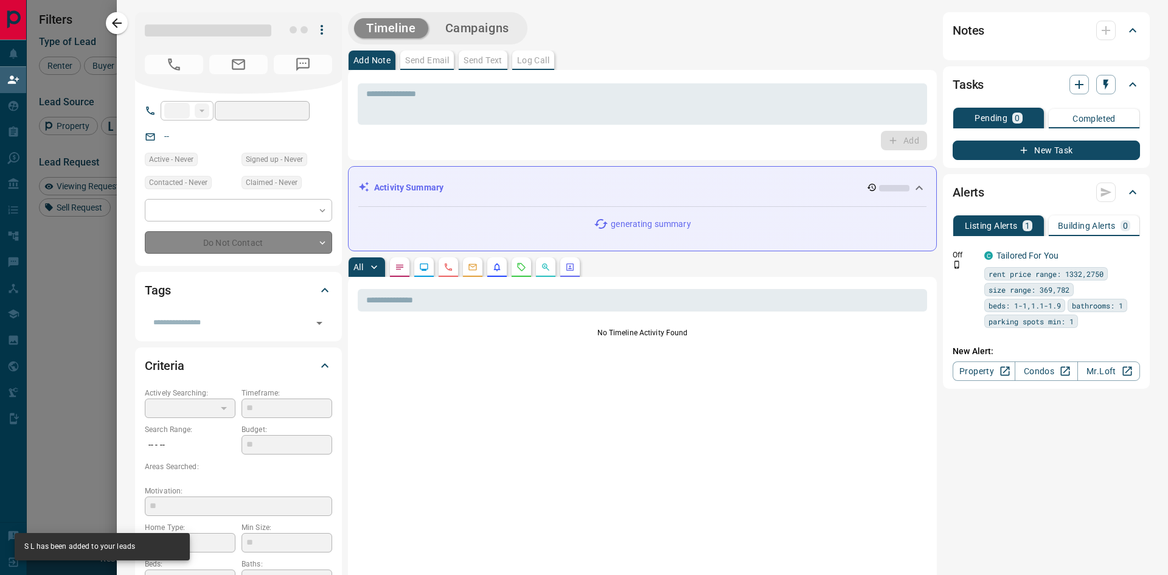
type input "**"
type input "**********"
type input "**"
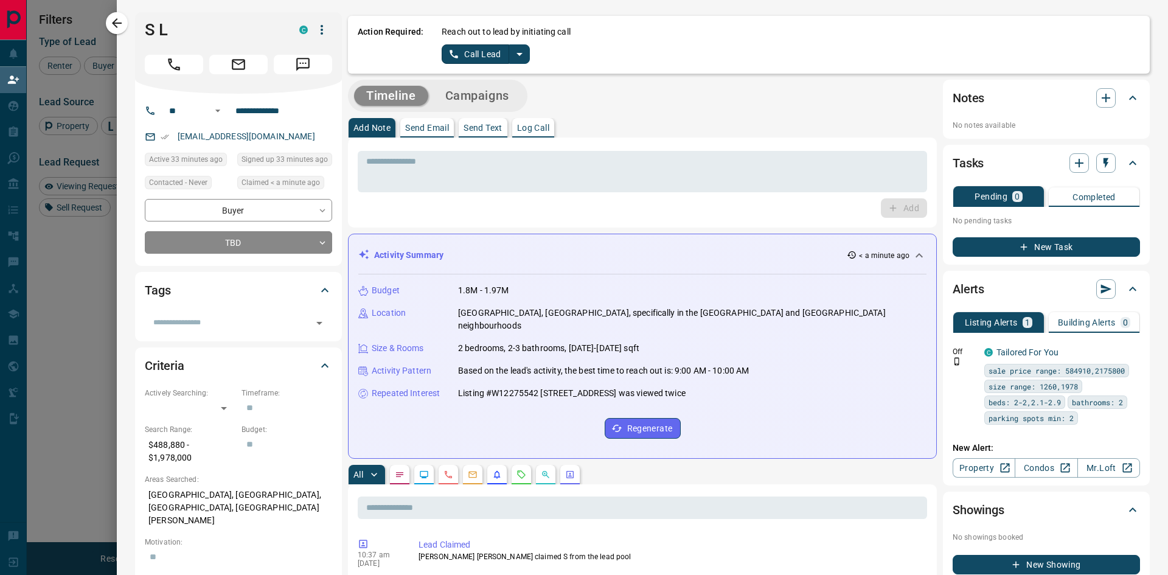
click at [538, 126] on p "Log Call" at bounding box center [533, 128] width 32 height 9
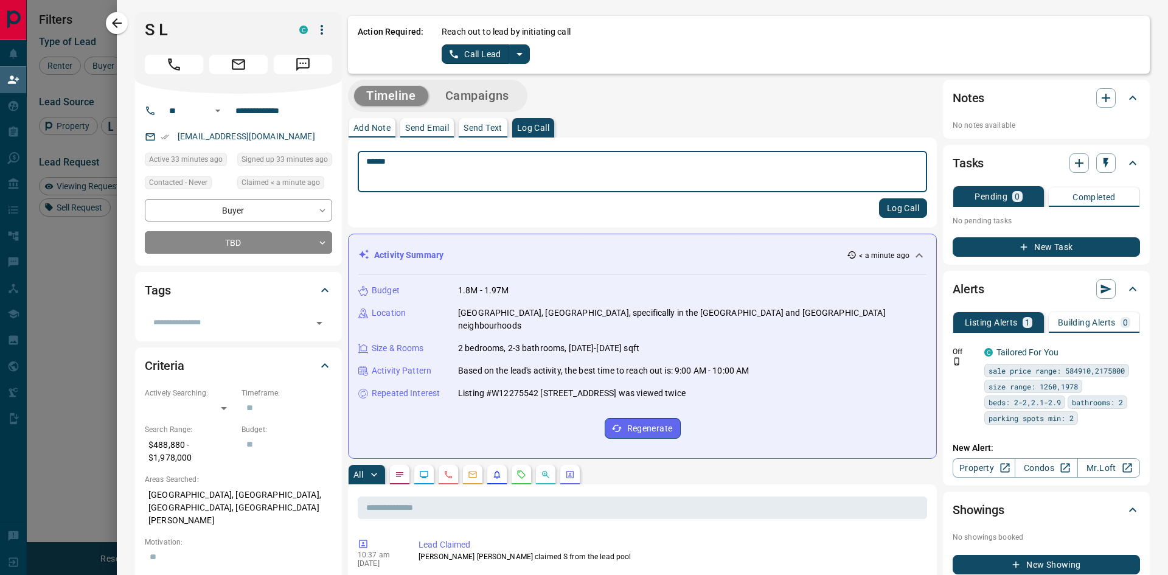
type textarea "******"
click at [891, 211] on button "Log Call" at bounding box center [903, 207] width 48 height 19
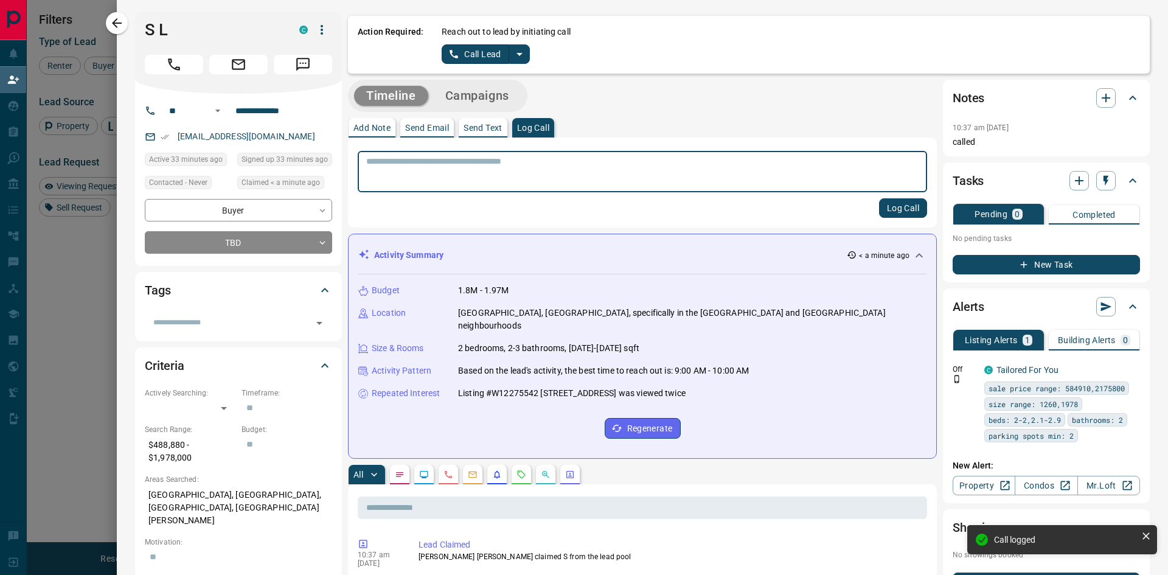
click at [1050, 267] on button "New Task" at bounding box center [1046, 264] width 187 height 19
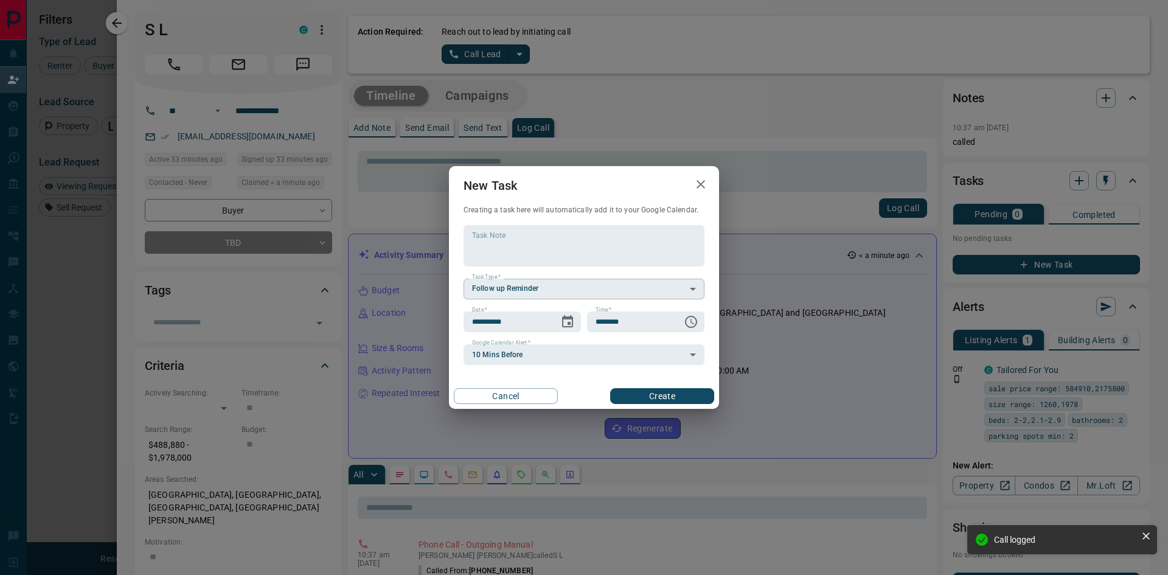
click at [545, 290] on body "Lead Transfers Claim Leads My Leads Tasks Opportunities Deals Campaigns Automat…" at bounding box center [584, 242] width 1168 height 484
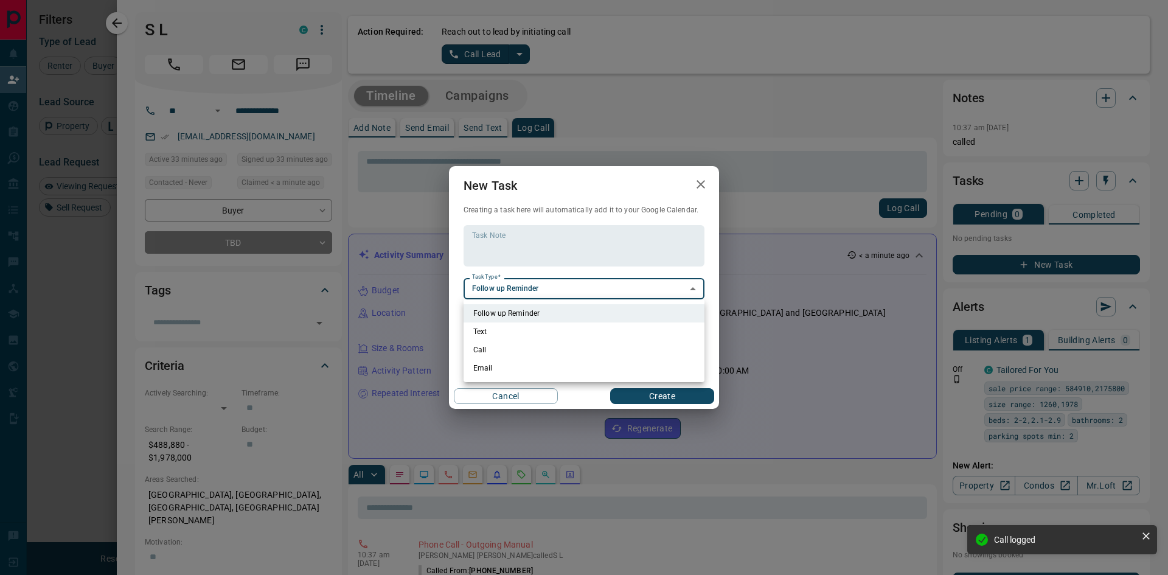
click at [545, 290] on div at bounding box center [584, 287] width 1168 height 575
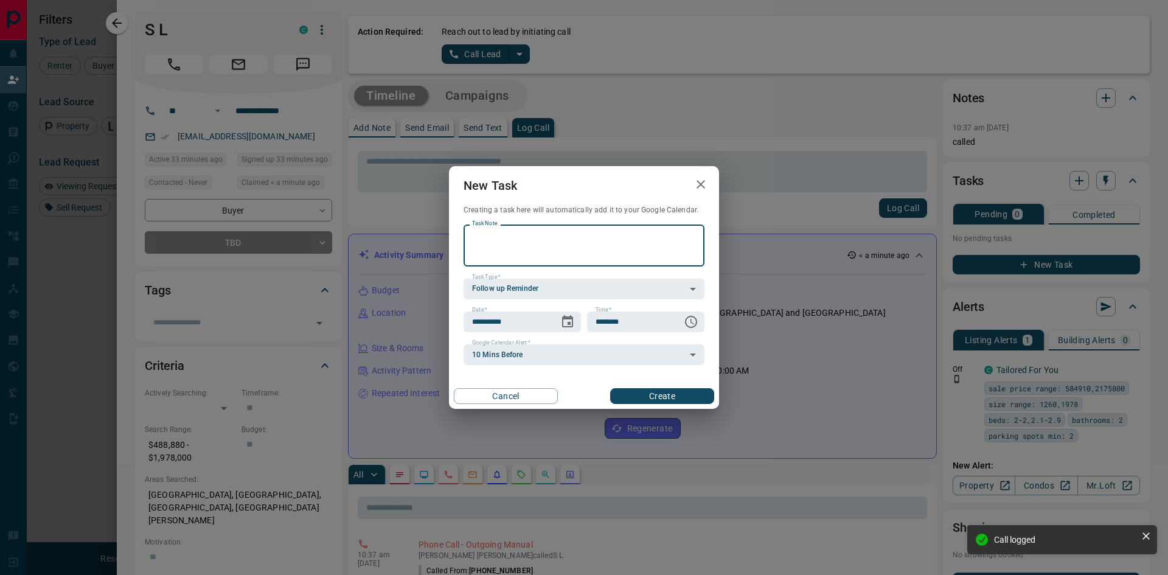
click at [535, 241] on textarea "Task Note" at bounding box center [584, 245] width 224 height 31
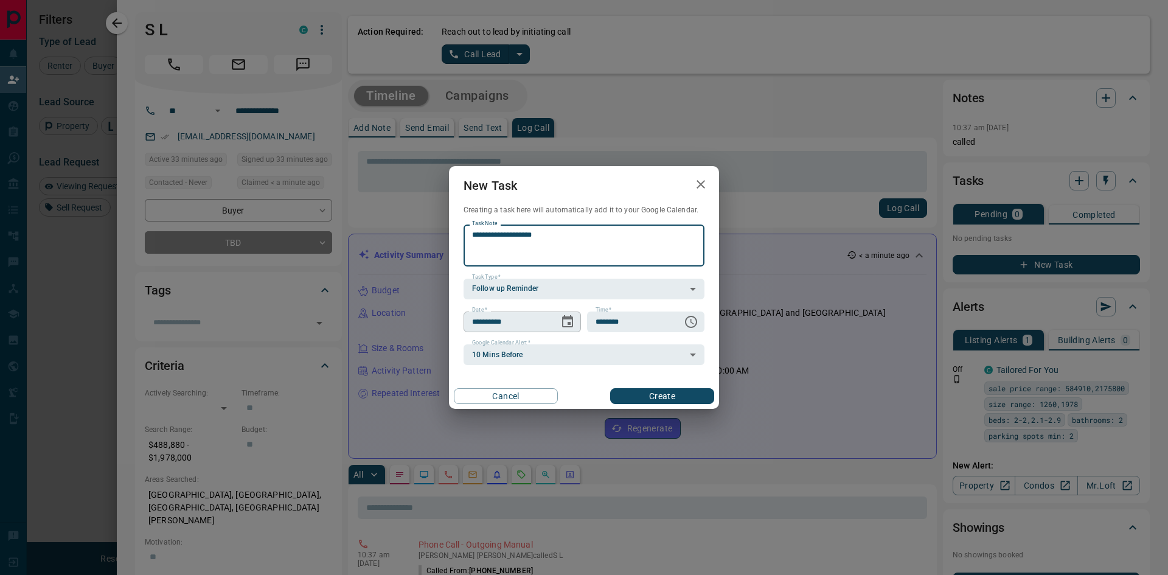
type textarea "**********"
click at [566, 322] on icon "Choose date, selected date is Aug 19, 2025" at bounding box center [567, 322] width 15 height 15
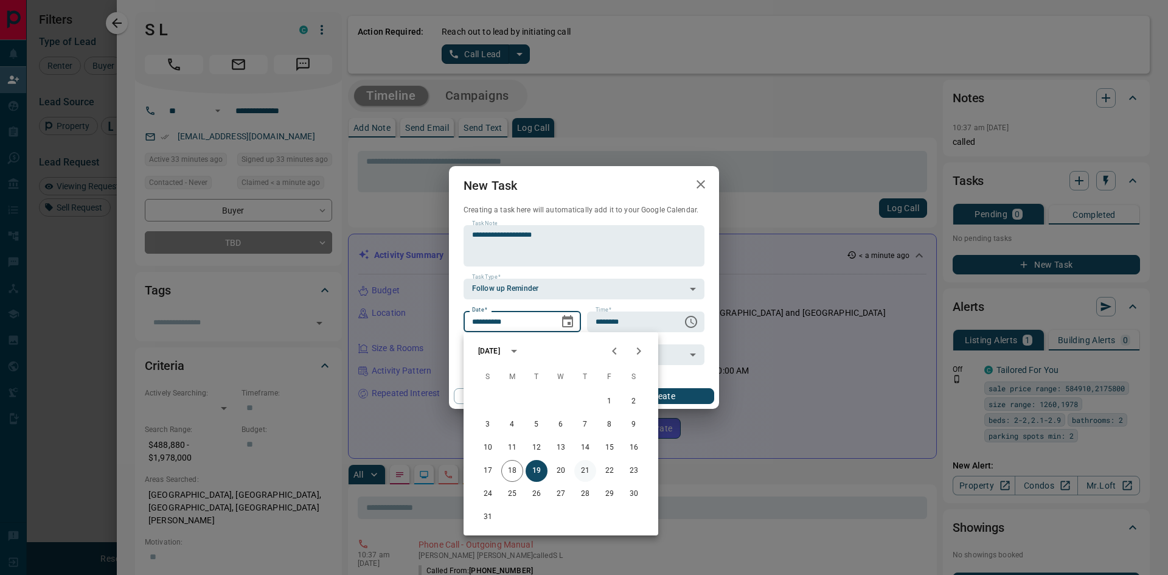
click at [586, 472] on button "21" at bounding box center [585, 471] width 22 height 22
type input "**********"
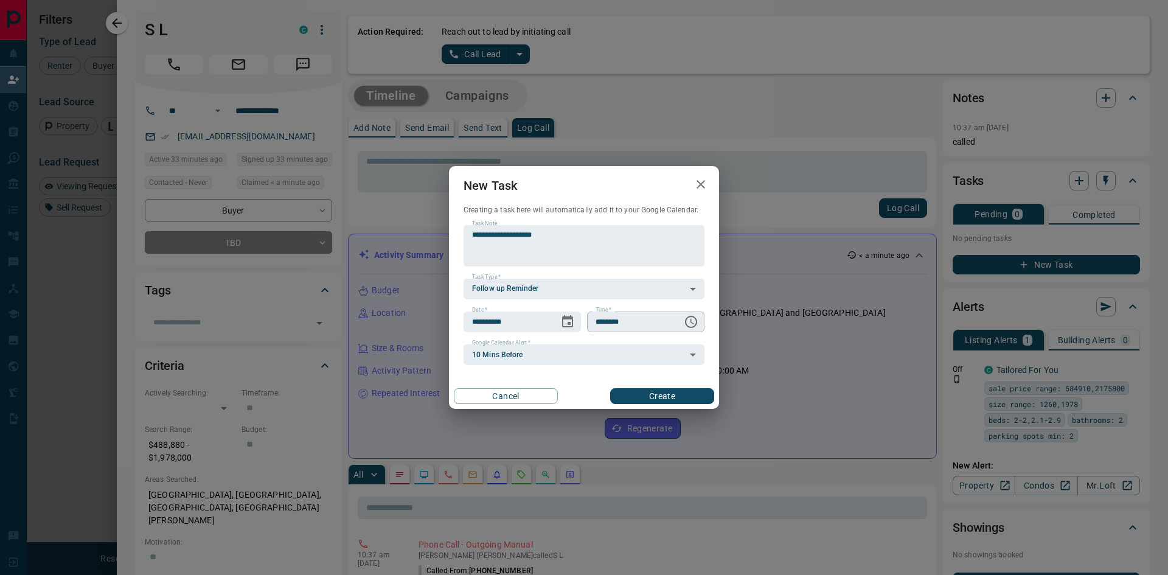
click at [692, 318] on icon "Choose time, selected time is 6:00 AM" at bounding box center [691, 322] width 15 height 15
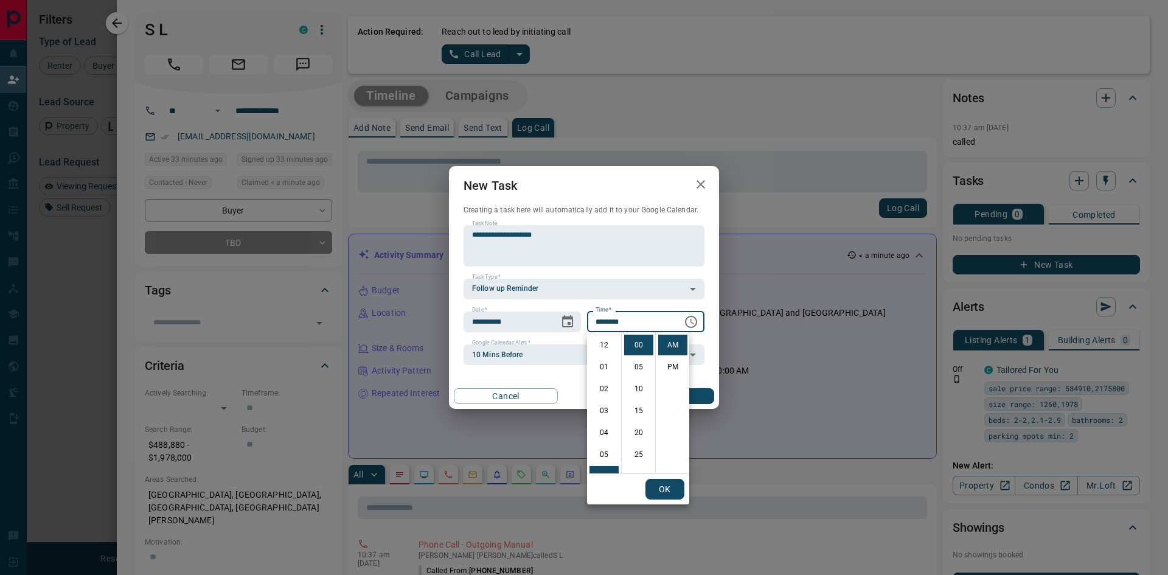
scroll to position [131, 0]
click at [672, 366] on li "PM" at bounding box center [672, 367] width 29 height 21
type input "********"
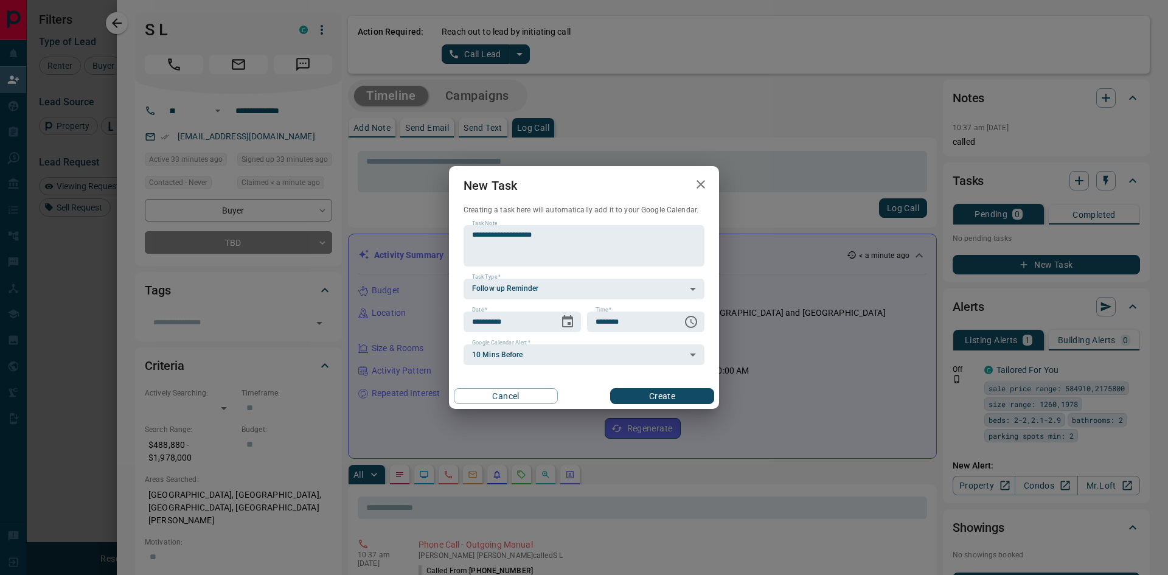
click at [688, 399] on button "Create" at bounding box center [662, 396] width 104 height 16
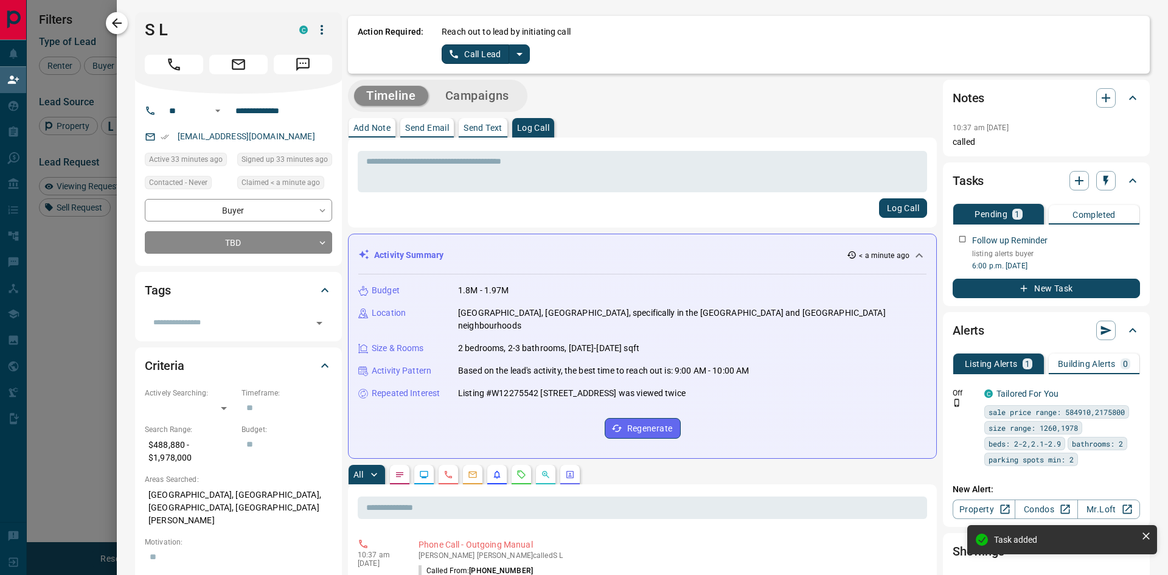
click at [118, 23] on icon "button" at bounding box center [117, 23] width 10 height 10
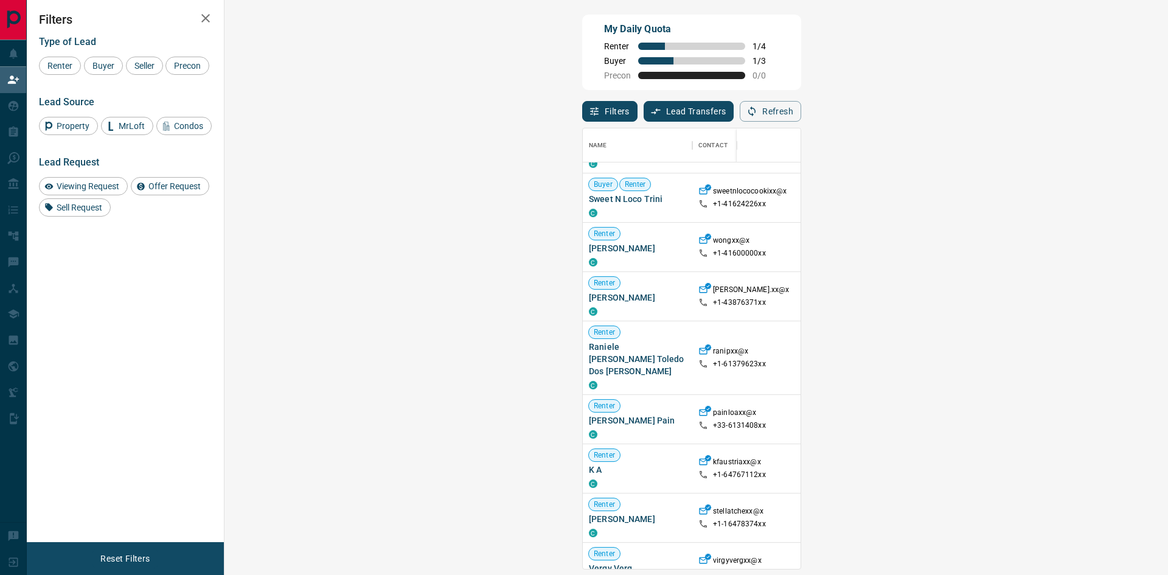
scroll to position [548, 0]
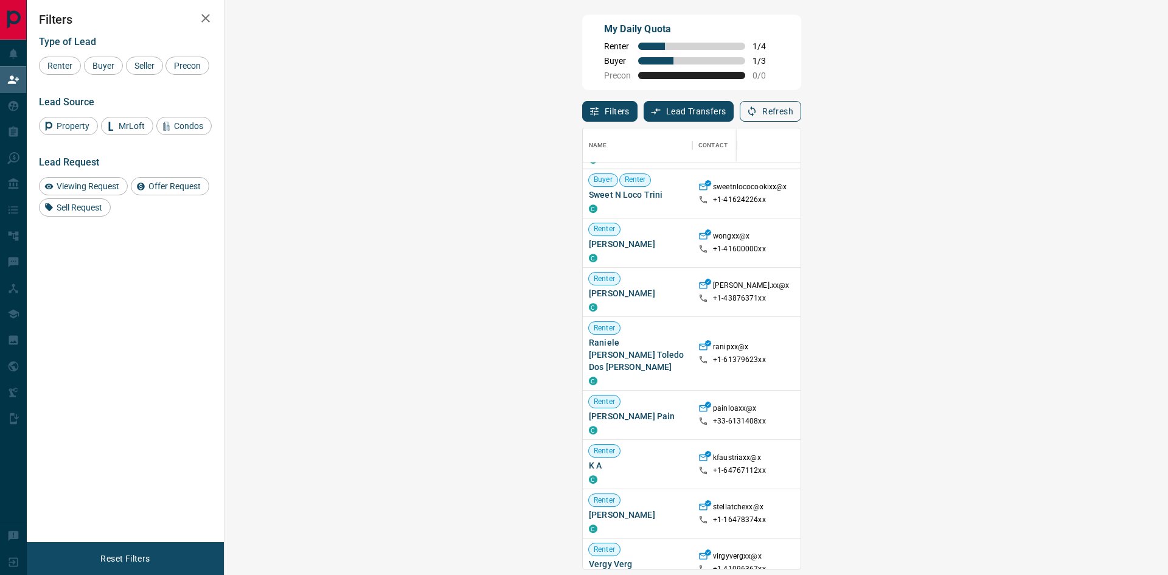
click at [801, 109] on button "Refresh" at bounding box center [770, 111] width 61 height 21
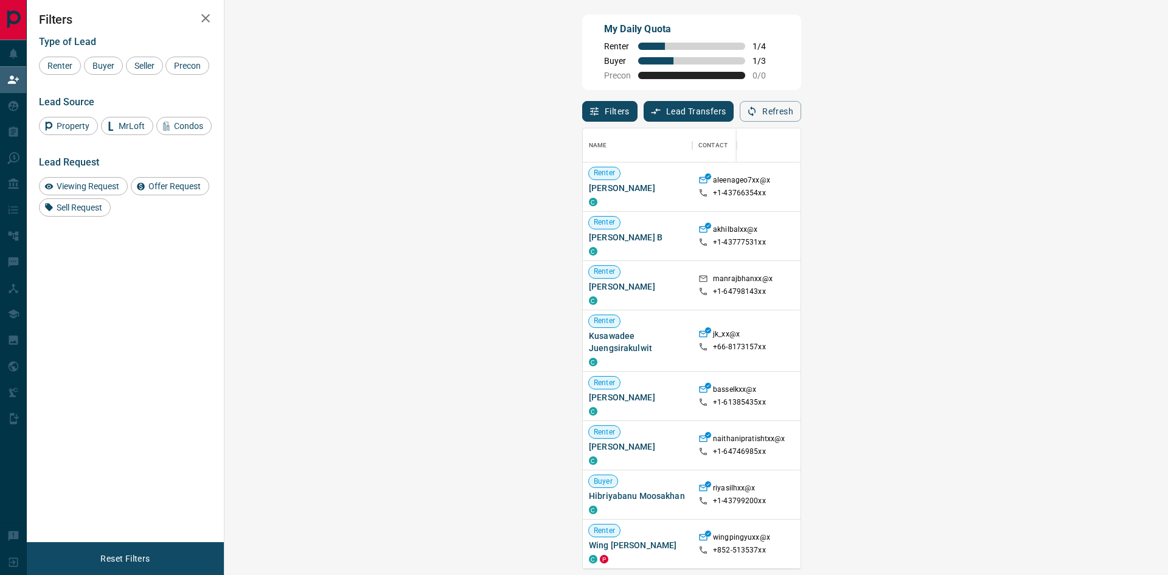
scroll to position [431, 908]
click at [801, 105] on button "Refresh" at bounding box center [770, 111] width 61 height 21
